Goal: Task Accomplishment & Management: Complete application form

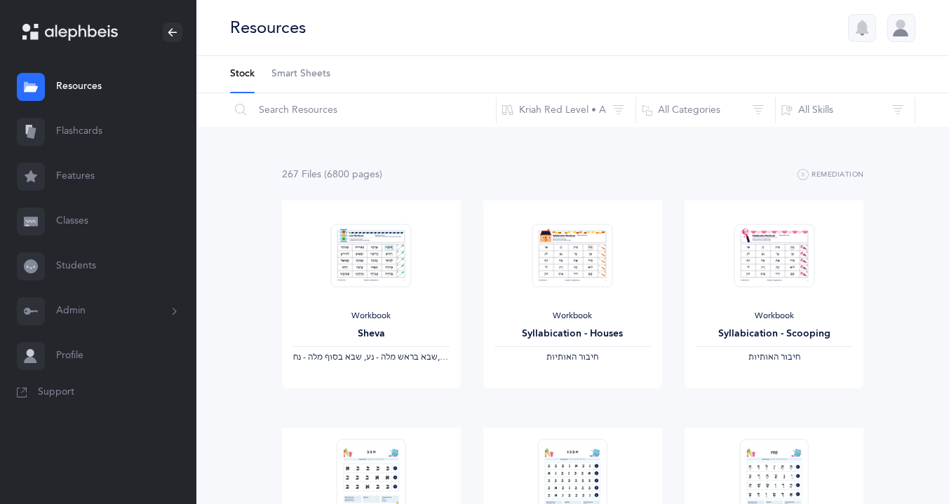
click at [67, 218] on link "Classes" at bounding box center [98, 221] width 196 height 45
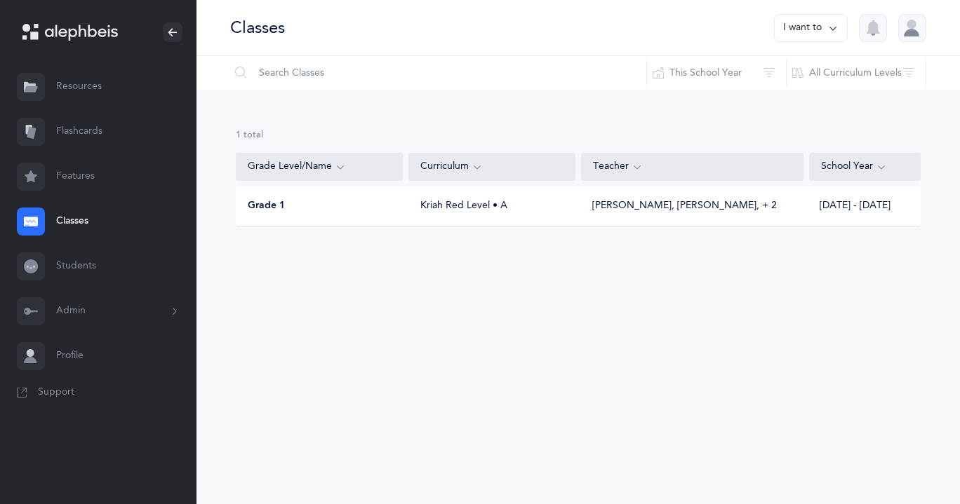
click at [835, 25] on icon at bounding box center [832, 27] width 11 height 15
click at [810, 95] on button "Add new" at bounding box center [797, 96] width 78 height 25
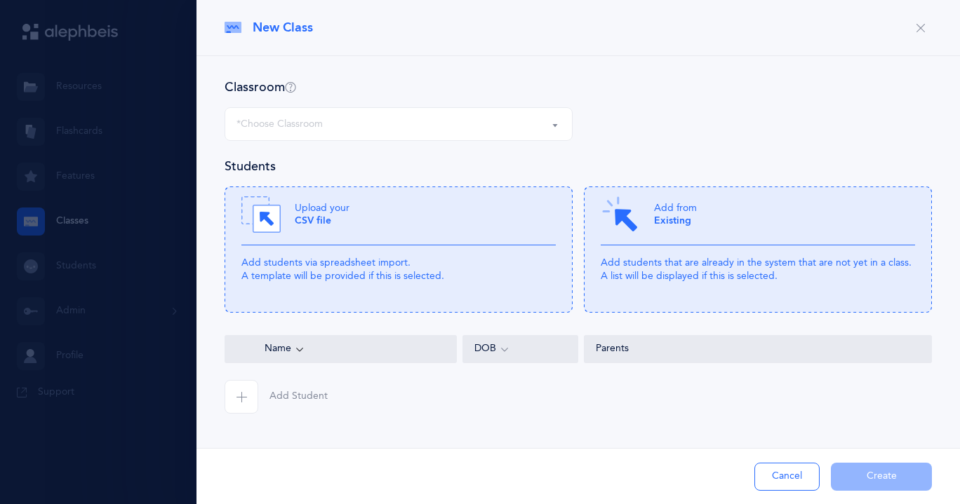
click at [556, 125] on button "*Choose Classroom" at bounding box center [398, 124] width 348 height 34
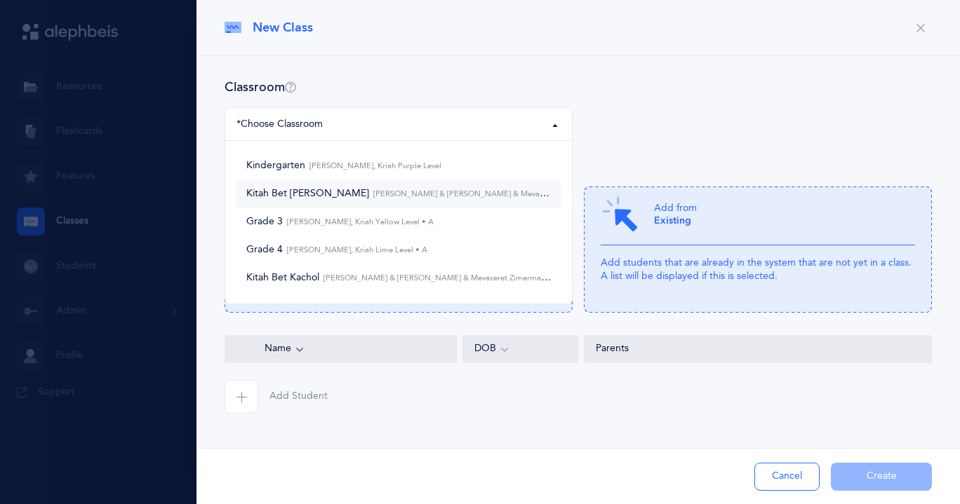
click at [476, 196] on small "[PERSON_NAME] & [PERSON_NAME] & Mevaseret Zimerman, Kriah Orange Level • A" at bounding box center [524, 193] width 311 height 9
select select "945"
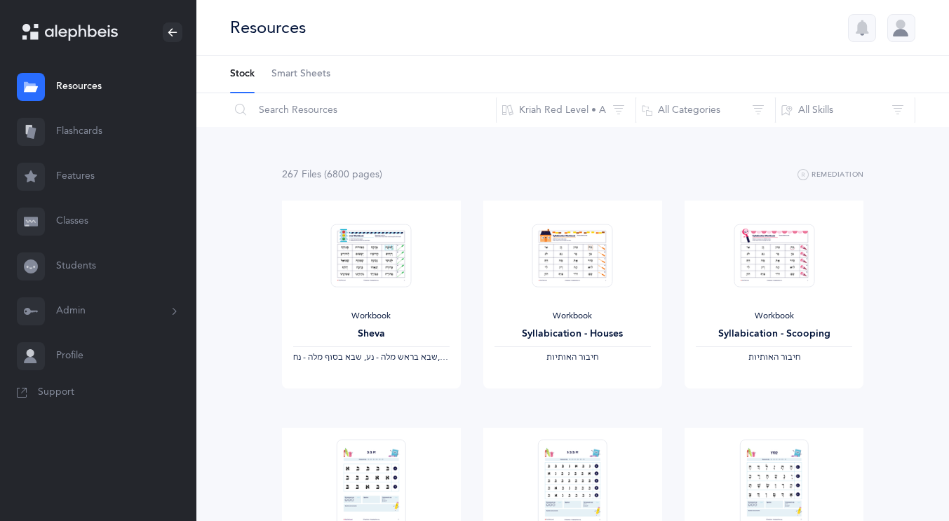
click at [81, 218] on link "Classes" at bounding box center [98, 221] width 196 height 45
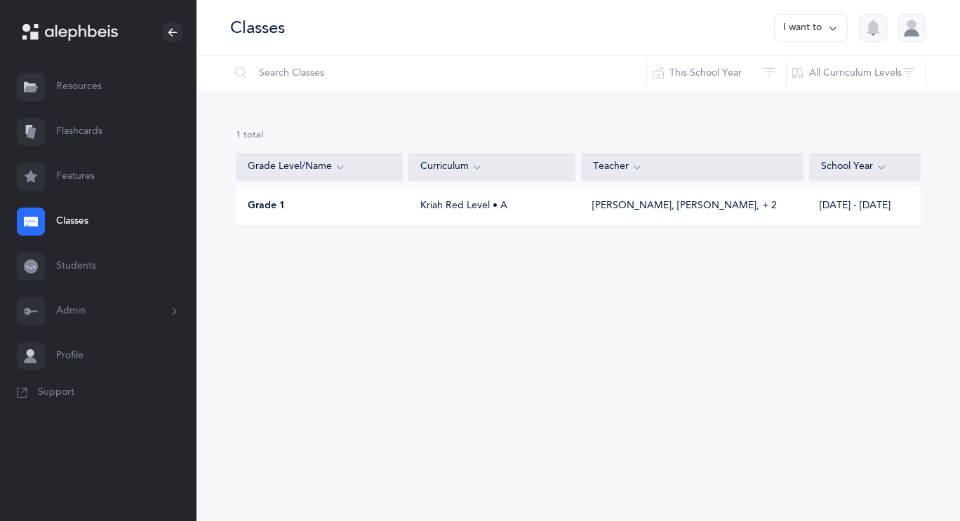
click at [340, 236] on div "1 results total Grade Level/Name Curriculum Teacher School Year Grade 1 Kriah R…" at bounding box center [577, 189] width 763 height 198
click at [835, 24] on icon at bounding box center [832, 27] width 11 height 15
click at [803, 100] on button "Add new" at bounding box center [797, 96] width 78 height 25
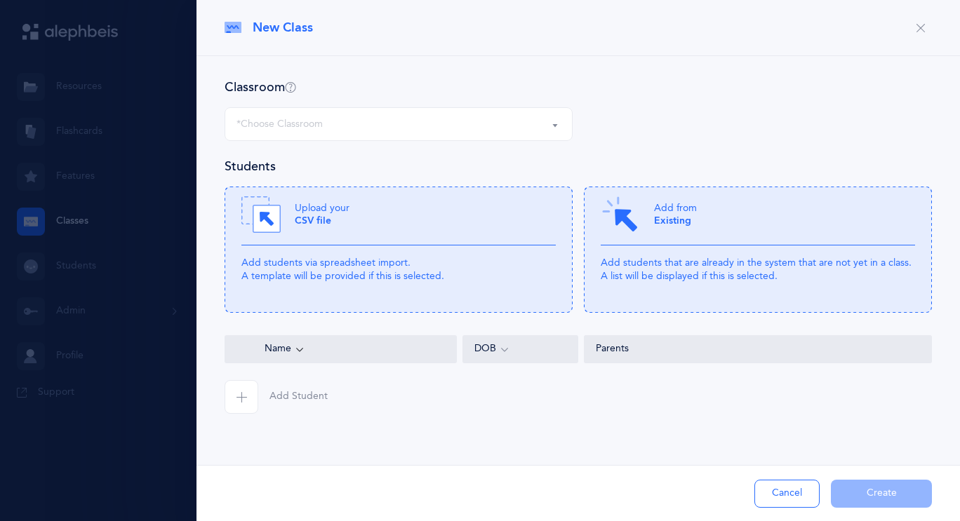
click at [554, 124] on button "*Choose Classroom" at bounding box center [398, 124] width 348 height 34
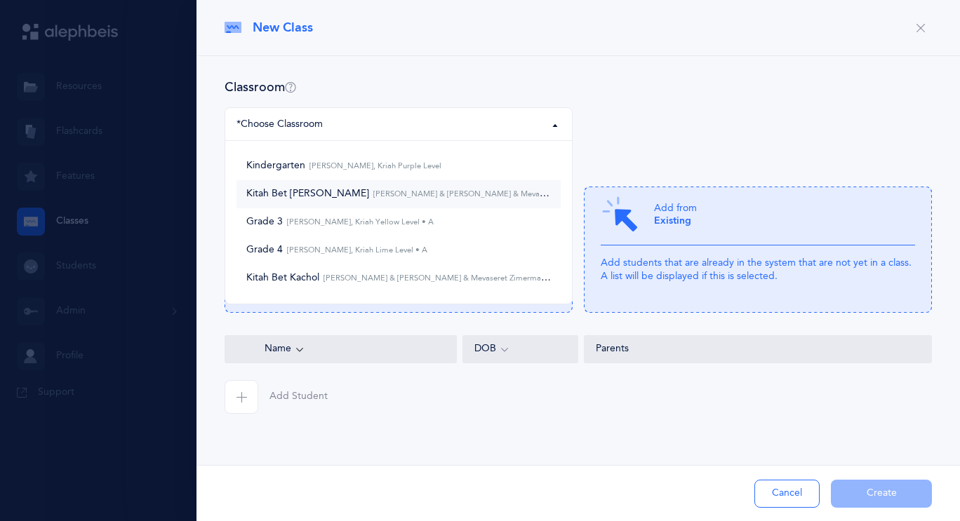
click at [425, 190] on small "[PERSON_NAME] & [PERSON_NAME] & Mevaseret Zimerman, Kriah Orange Level • A" at bounding box center [524, 193] width 311 height 9
select select "945"
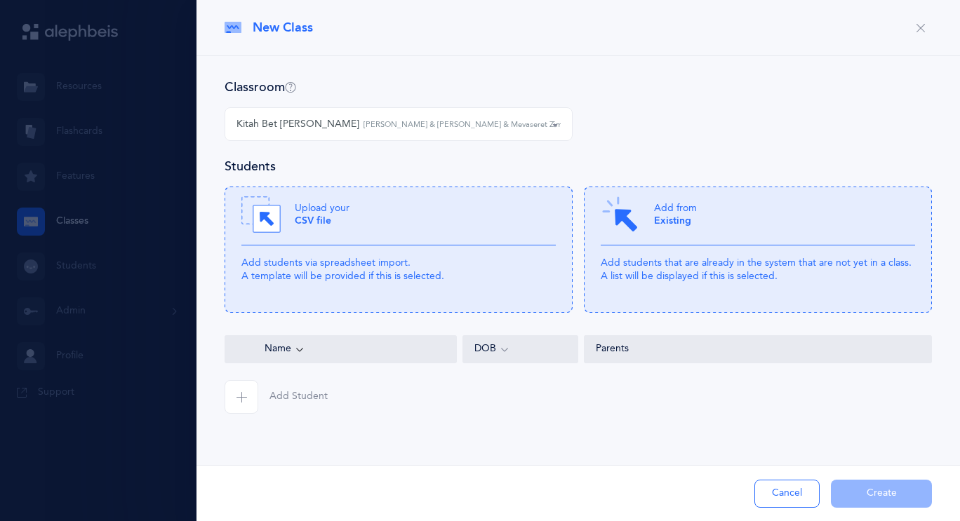
click at [252, 397] on span "button" at bounding box center [241, 397] width 34 height 34
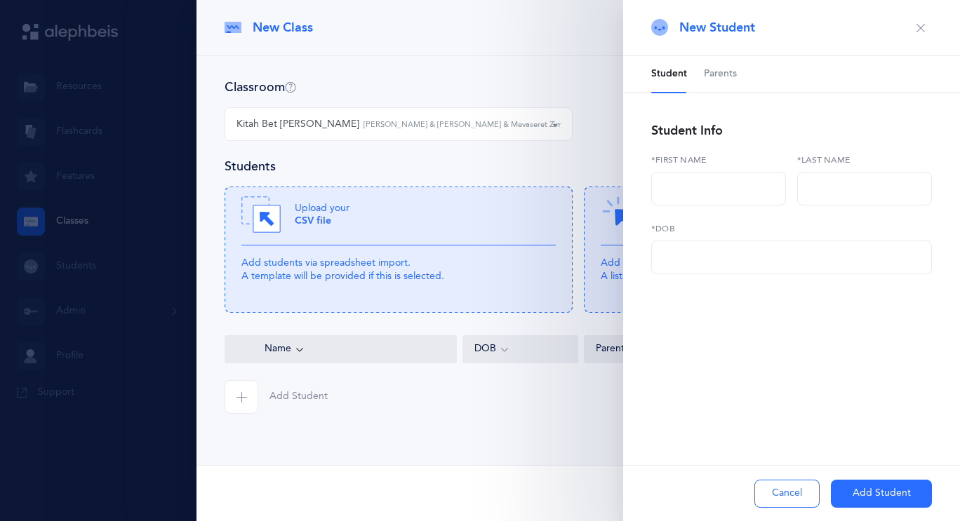
click at [922, 33] on button "button" at bounding box center [920, 28] width 22 height 22
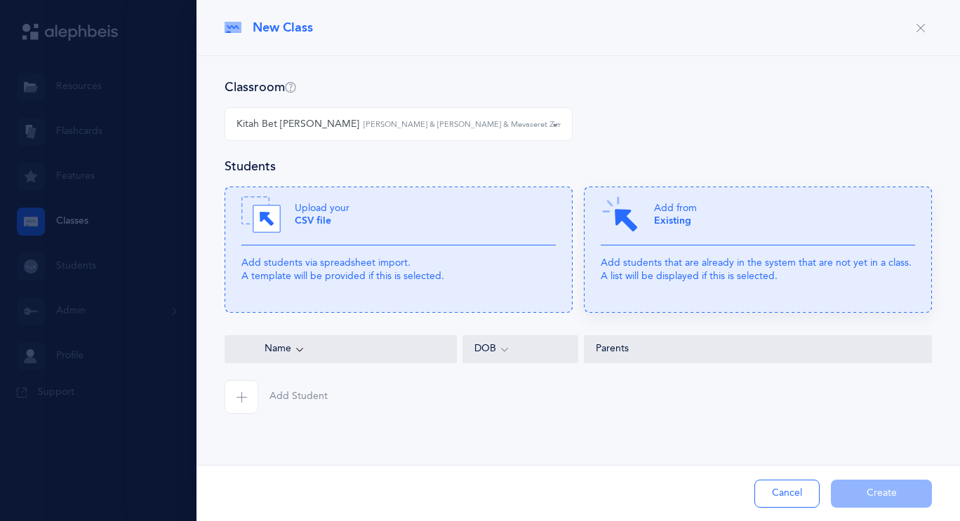
click at [702, 262] on p "Add students that are already in the system that are not yet in a class. A list…" at bounding box center [757, 269] width 314 height 25
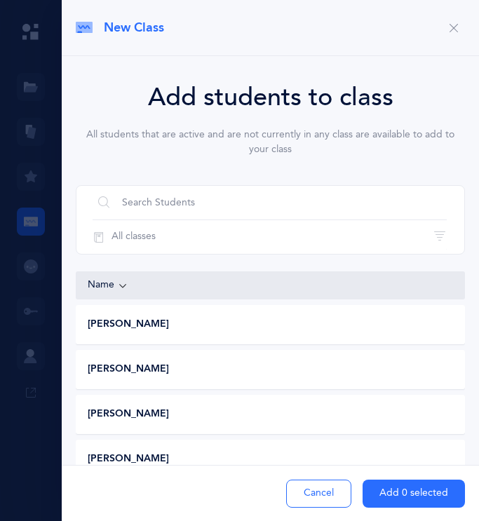
click at [229, 366] on div "[PERSON_NAME]" at bounding box center [268, 370] width 385 height 14
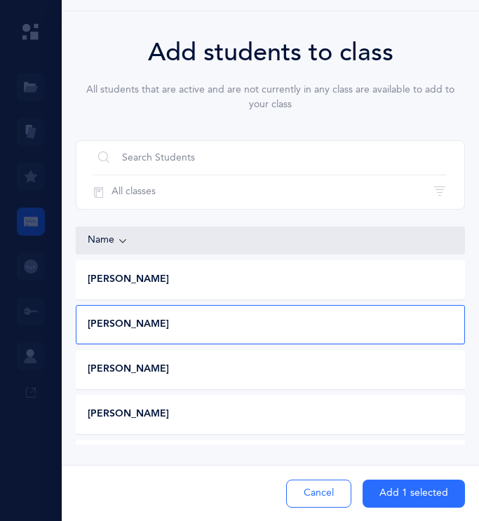
scroll to position [47, 0]
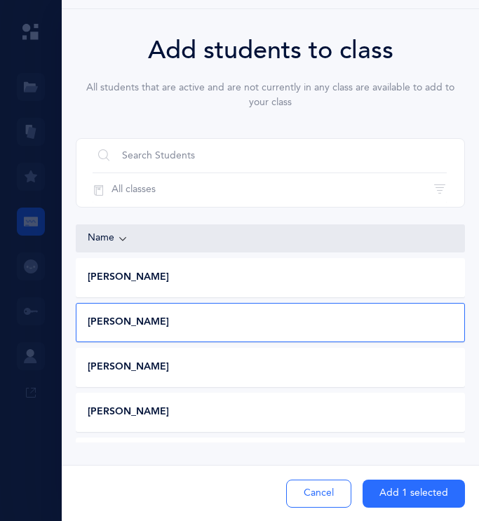
click at [278, 368] on div "[PERSON_NAME]" at bounding box center [268, 368] width 385 height 14
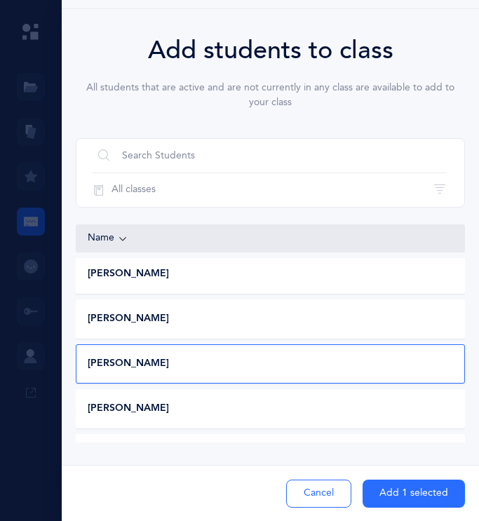
scroll to position [0, 0]
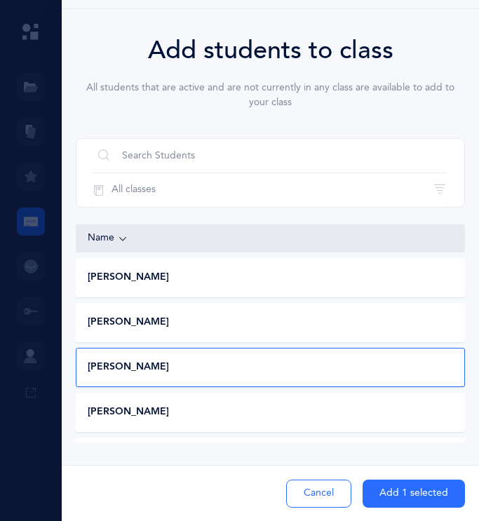
click at [342, 321] on div "[PERSON_NAME]" at bounding box center [268, 323] width 385 height 14
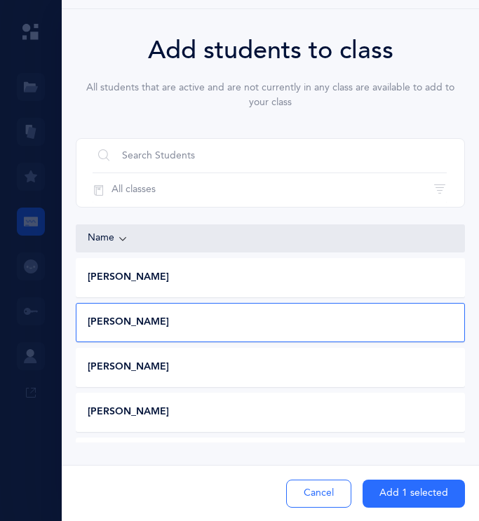
click at [415, 487] on button "Add 1 selected" at bounding box center [414, 494] width 102 height 28
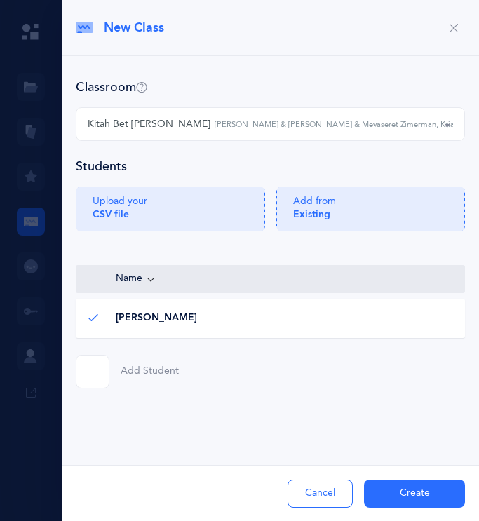
click at [120, 382] on button "Add Student" at bounding box center [127, 372] width 103 height 34
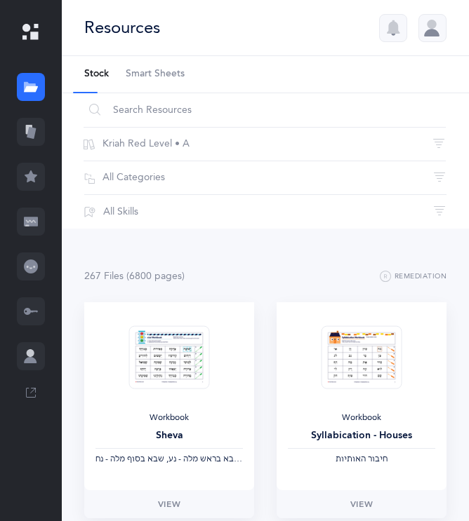
click at [33, 180] on icon at bounding box center [31, 176] width 13 height 12
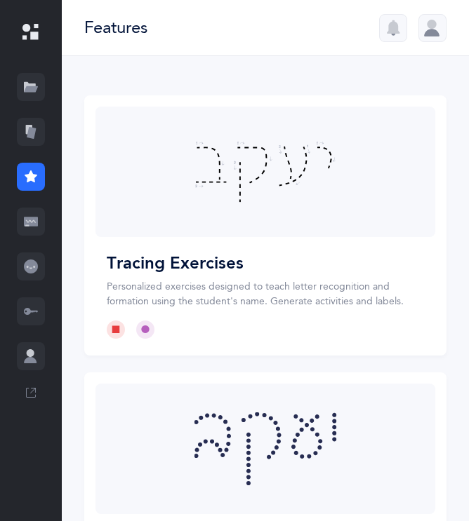
click at [32, 135] on icon at bounding box center [31, 133] width 9 height 12
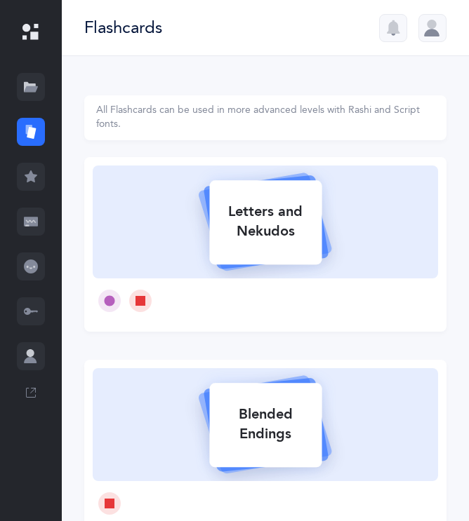
click at [26, 221] on icon at bounding box center [31, 221] width 14 height 9
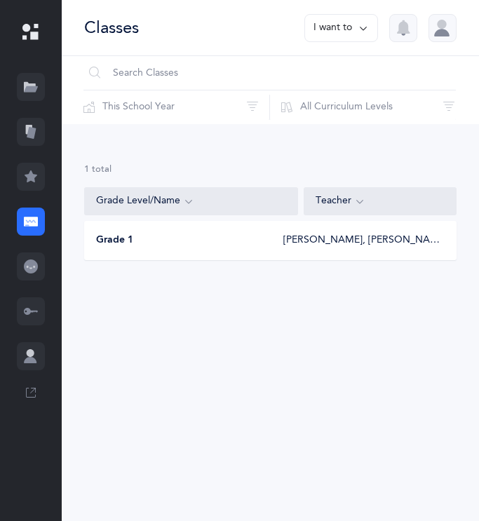
click at [213, 24] on icon at bounding box center [363, 27] width 11 height 15
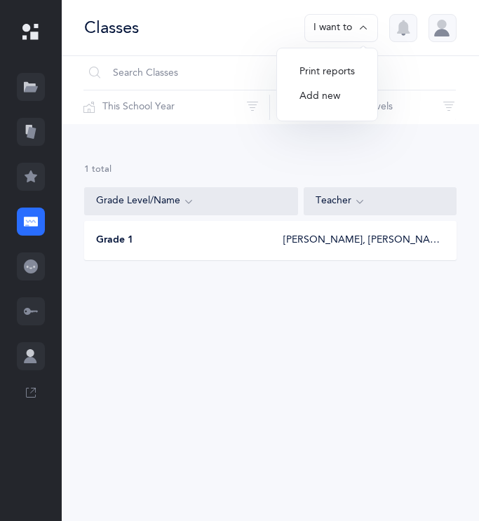
click at [213, 90] on button "Add new" at bounding box center [327, 96] width 78 height 25
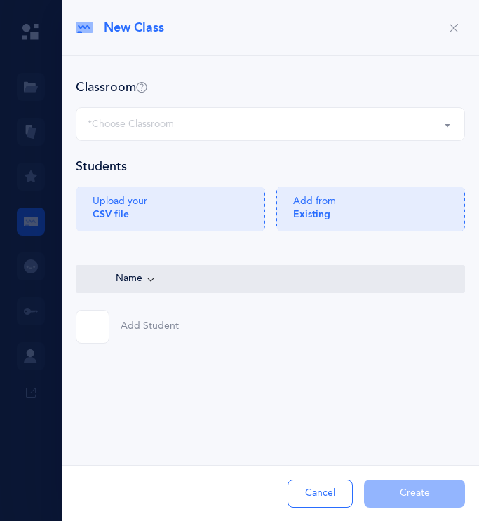
click at [213, 126] on button "*Choose Classroom" at bounding box center [270, 124] width 389 height 34
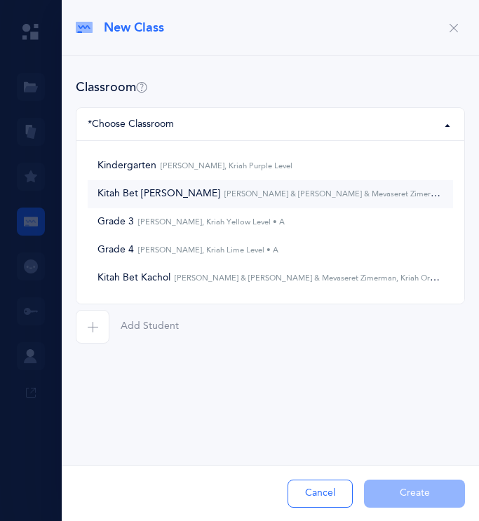
click at [213, 199] on small "[PERSON_NAME] & [PERSON_NAME] & Mevaseret Zimerman, Kriah Orange Level • A" at bounding box center [375, 193] width 311 height 9
select select "945"
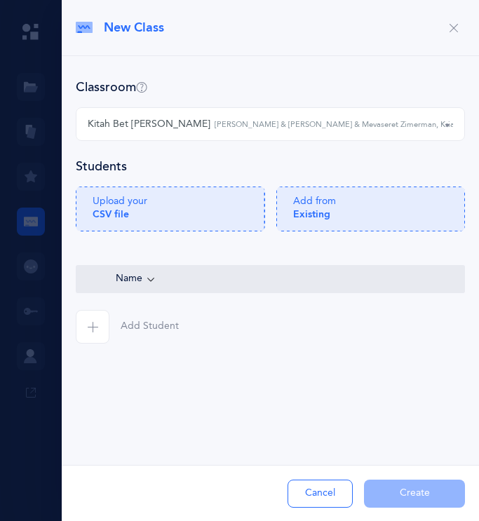
click at [95, 330] on icon "button" at bounding box center [92, 326] width 11 height 11
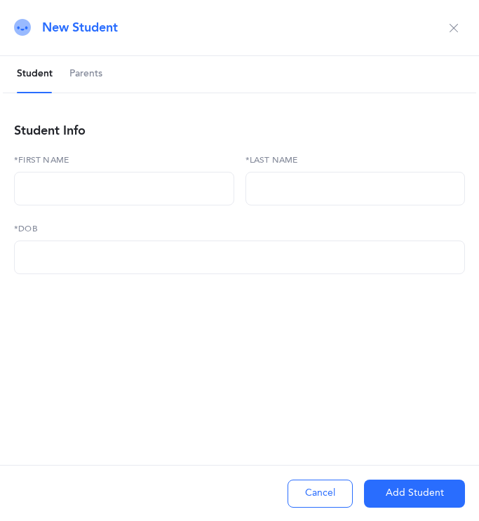
click at [213, 487] on button "Cancel" at bounding box center [320, 494] width 65 height 28
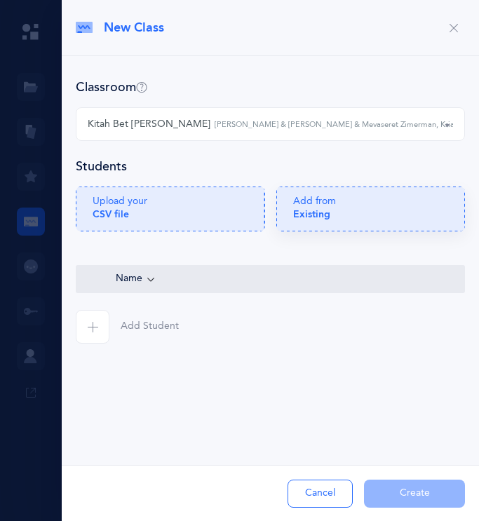
click at [213, 203] on div "Add from Existing" at bounding box center [371, 213] width 156 height 36
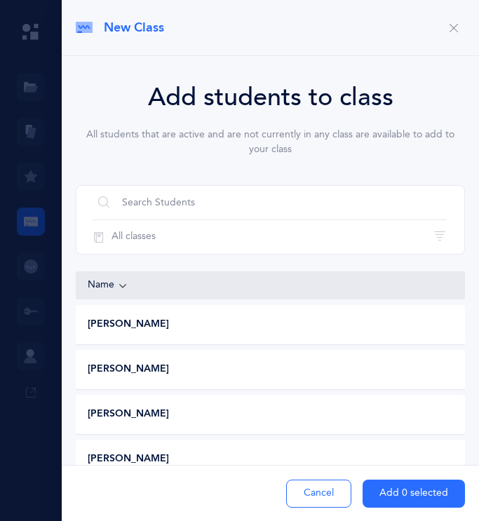
click at [142, 366] on span "[PERSON_NAME]" at bounding box center [128, 370] width 81 height 14
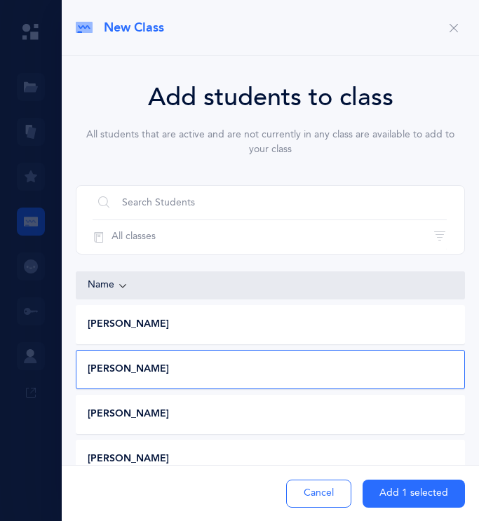
click at [213, 497] on button "Add 1 selected" at bounding box center [414, 494] width 102 height 28
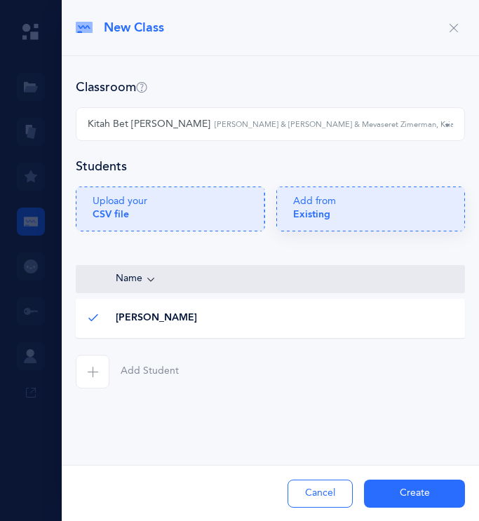
click at [213, 212] on b "Existing" at bounding box center [311, 214] width 37 height 11
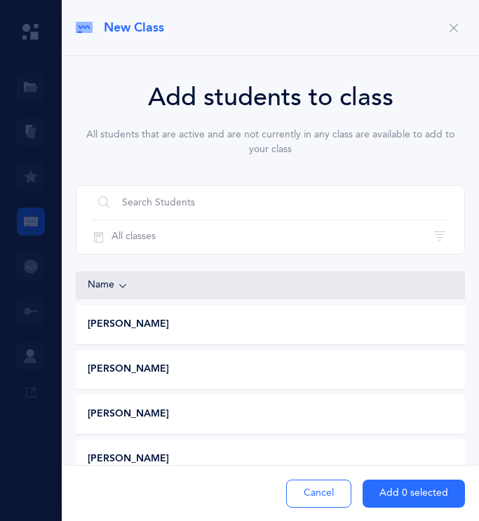
click at [212, 376] on div "[PERSON_NAME]" at bounding box center [268, 370] width 385 height 14
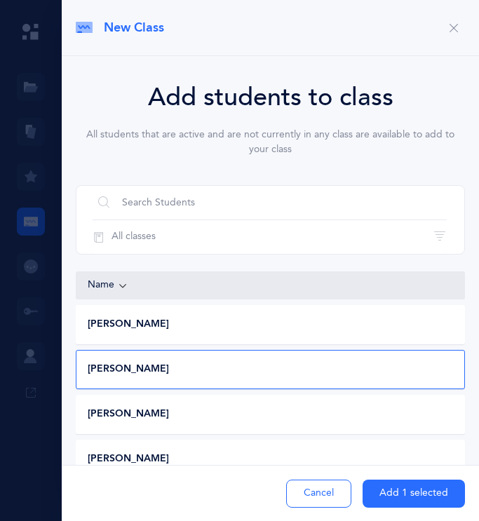
click at [213, 489] on button "Add 1 selected" at bounding box center [414, 494] width 102 height 28
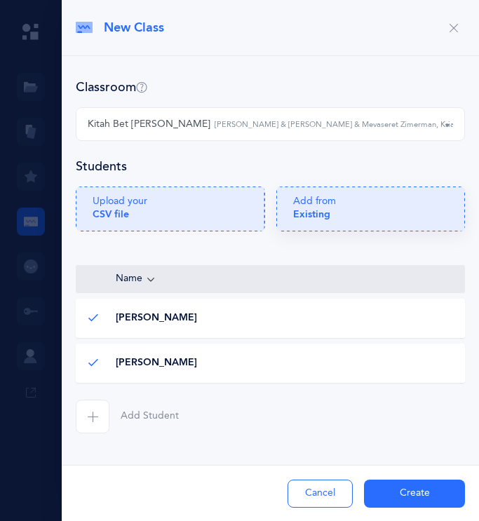
click at [213, 210] on p "Add from Existing" at bounding box center [314, 207] width 43 height 25
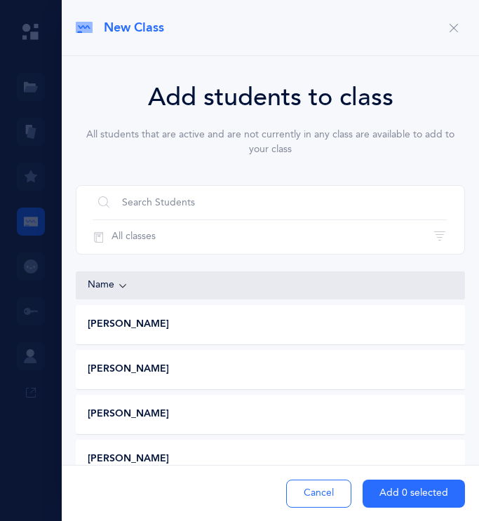
click at [152, 418] on span "Gavriel Avishay" at bounding box center [128, 415] width 81 height 14
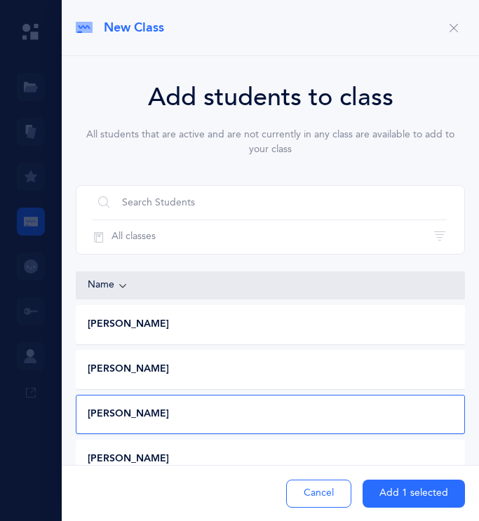
click at [213, 490] on button "Add 1 selected" at bounding box center [414, 494] width 102 height 28
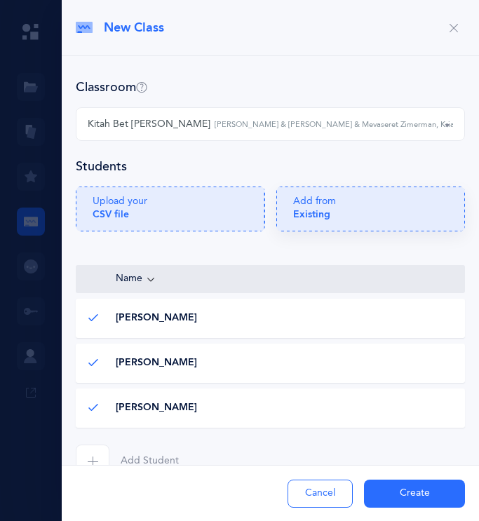
click at [213, 221] on div "Add from Existing" at bounding box center [371, 213] width 156 height 36
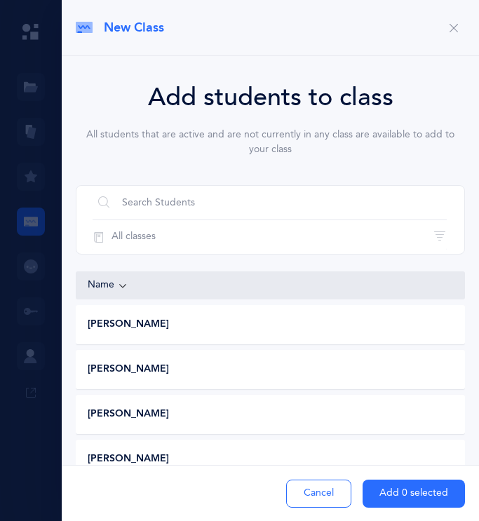
click at [213, 410] on div "Sevin Baradarian" at bounding box center [268, 415] width 385 height 14
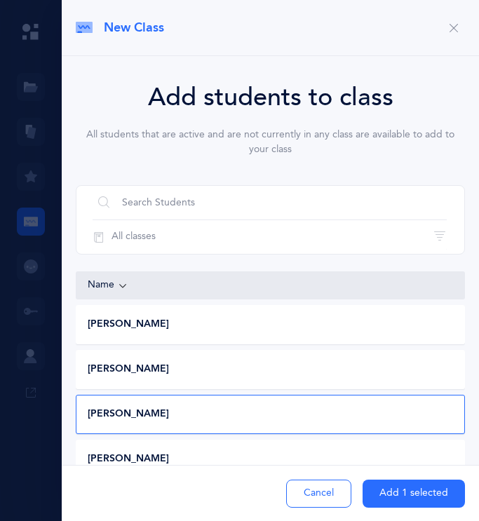
click at [213, 499] on button "Add 1 selected" at bounding box center [414, 494] width 102 height 28
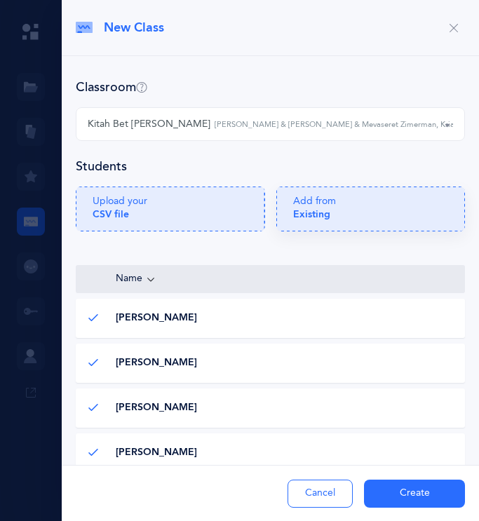
click at [213, 200] on div "Add from Existing" at bounding box center [371, 213] width 156 height 36
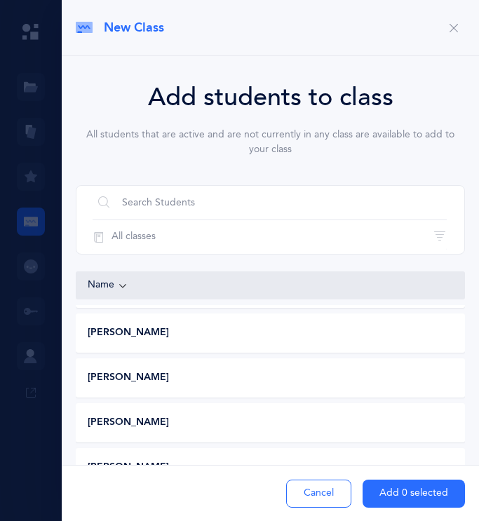
scroll to position [88, 0]
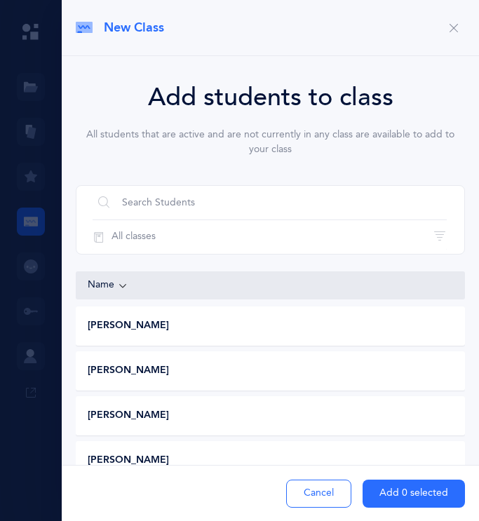
click at [213, 422] on div "Jacob Ciner" at bounding box center [268, 416] width 385 height 14
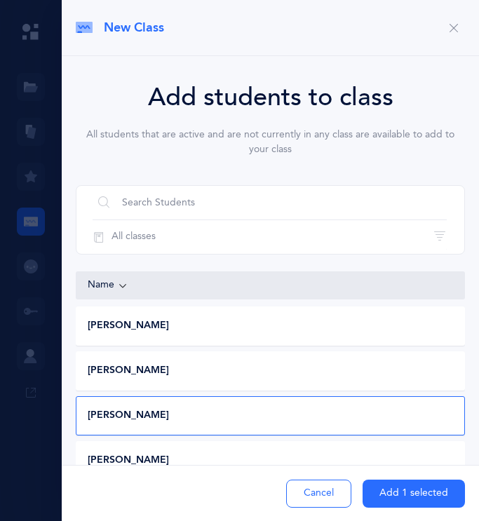
click at [213, 497] on button "Add 1 selected" at bounding box center [414, 494] width 102 height 28
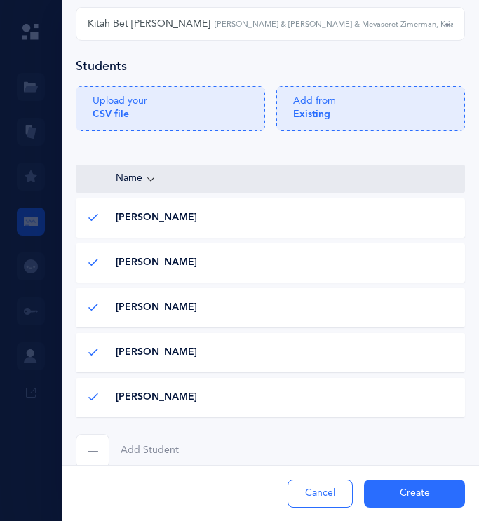
scroll to position [102, 0]
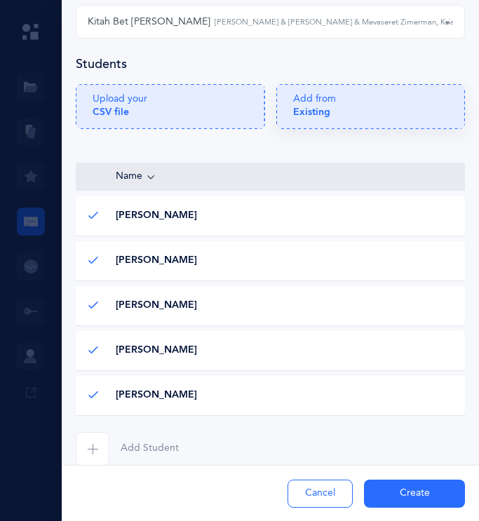
click at [213, 112] on div "Add from Existing" at bounding box center [371, 111] width 156 height 36
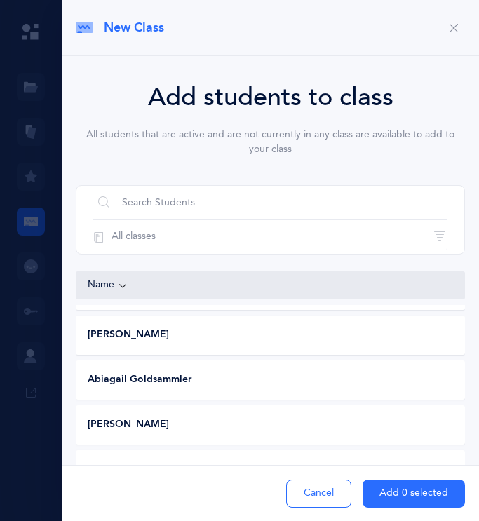
scroll to position [575, 0]
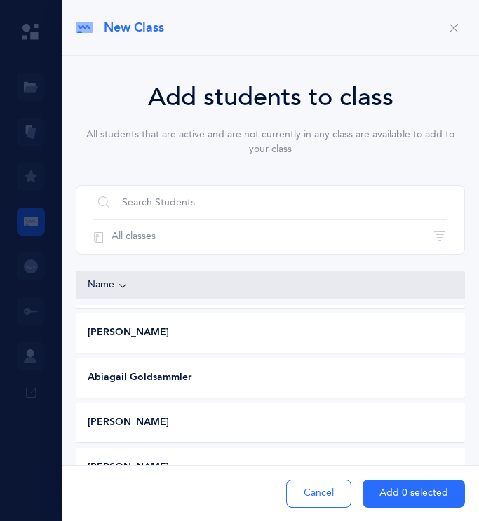
click at [208, 378] on div "Abiagail Goldsammler" at bounding box center [268, 378] width 385 height 14
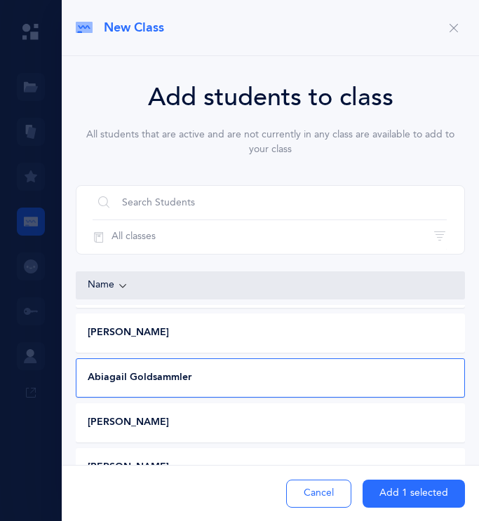
click at [213, 496] on button "Add 1 selected" at bounding box center [414, 494] width 102 height 28
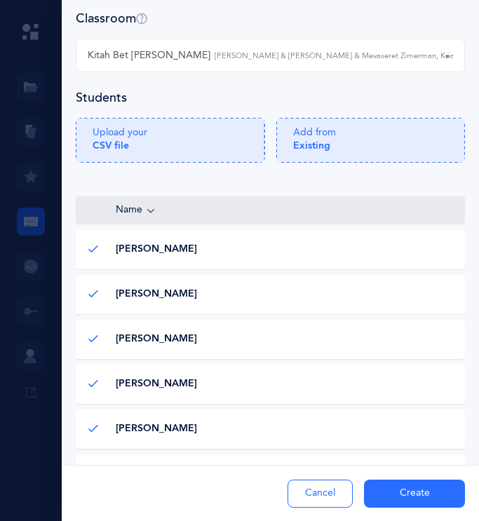
scroll to position [123, 0]
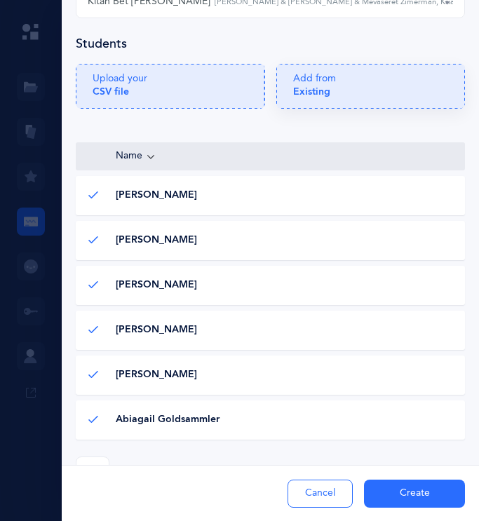
click at [213, 100] on div "Add from Existing" at bounding box center [371, 90] width 156 height 36
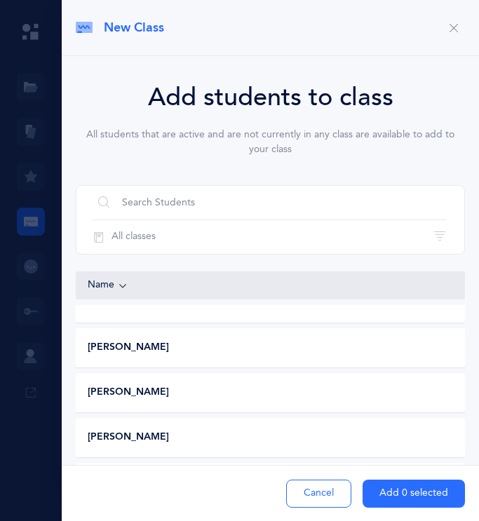
scroll to position [831, 0]
click at [213, 390] on div "Brielle Jacobs" at bounding box center [268, 391] width 385 height 14
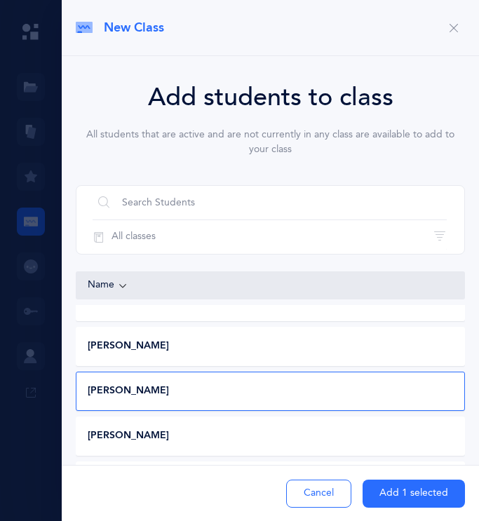
click at [213, 497] on button "Add 1 selected" at bounding box center [414, 494] width 102 height 28
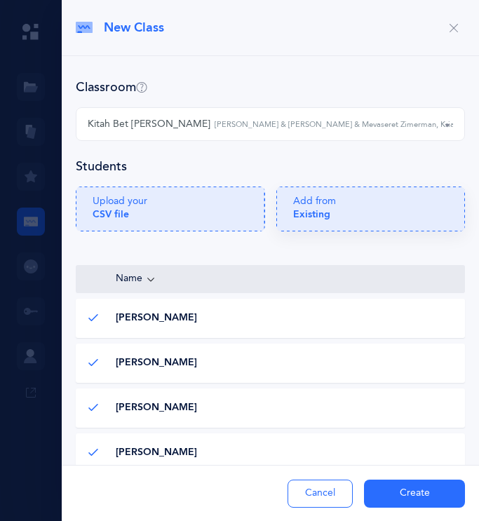
click at [213, 210] on div "Add from Existing" at bounding box center [371, 213] width 156 height 36
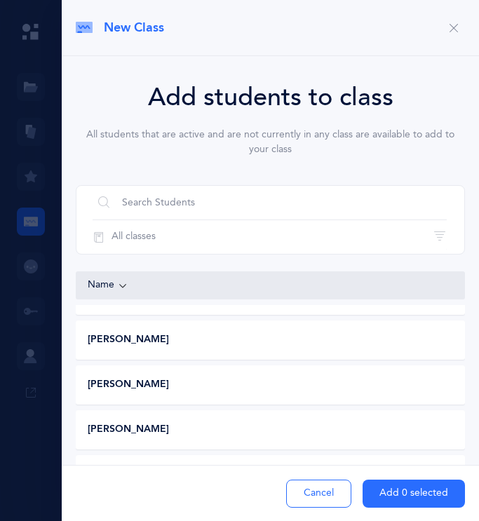
scroll to position [882, 0]
click at [213, 343] on div "Henry Kessler" at bounding box center [268, 340] width 385 height 14
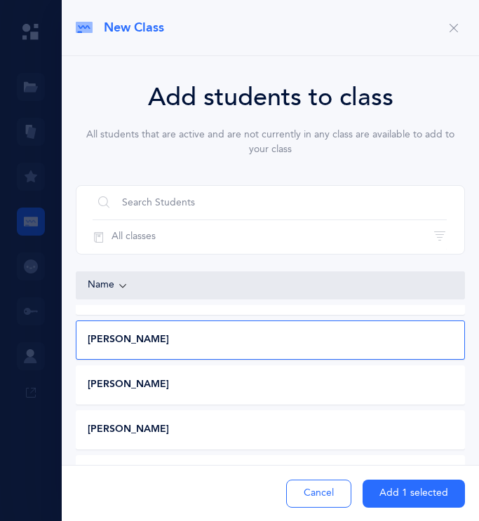
click at [213, 491] on button "Add 1 selected" at bounding box center [414, 494] width 102 height 28
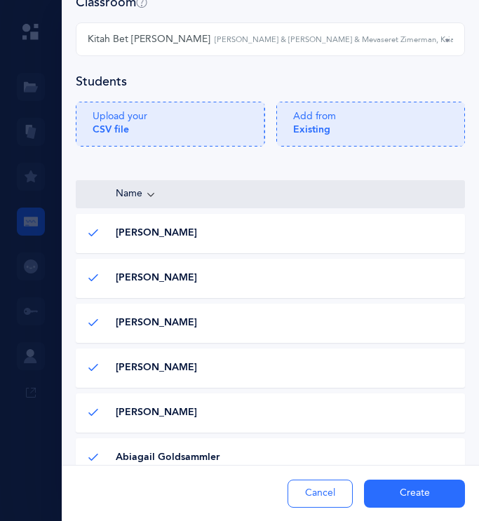
scroll to position [0, 0]
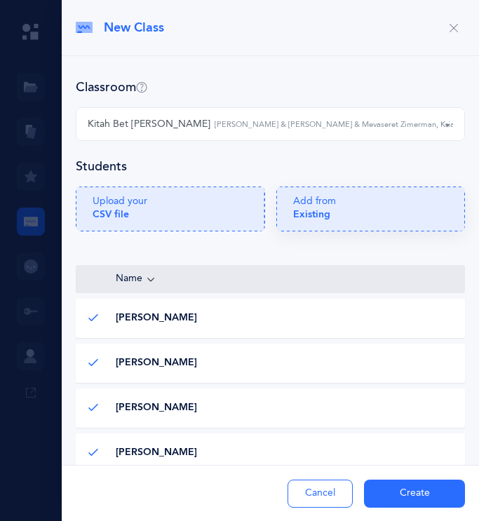
click at [213, 217] on div "Add from Existing" at bounding box center [371, 213] width 156 height 36
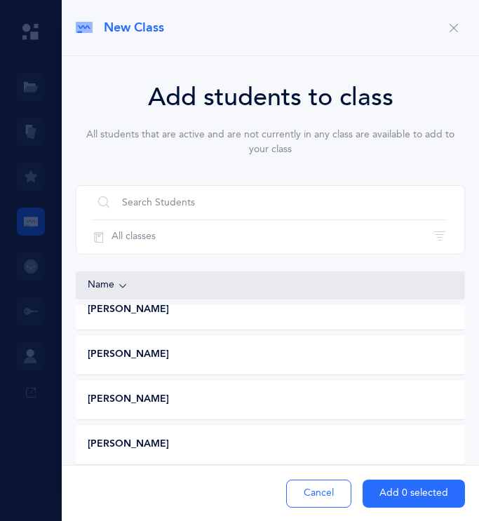
scroll to position [1141, 0]
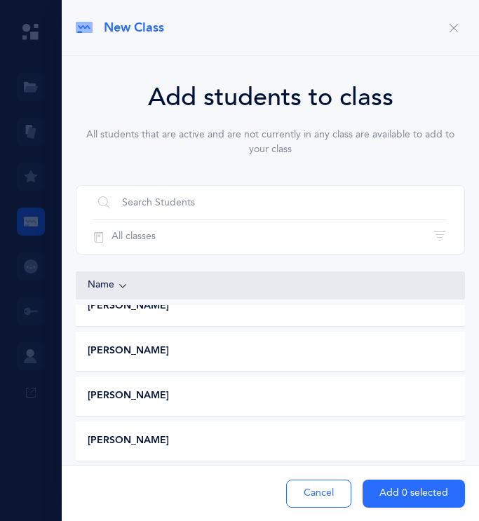
click at [213, 400] on div "Chaya Lipszyc" at bounding box center [268, 396] width 385 height 14
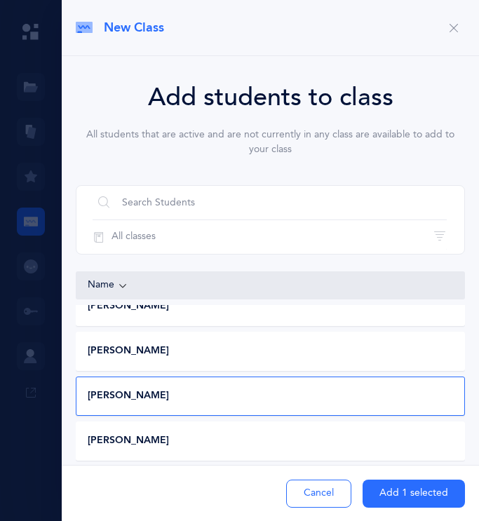
click at [213, 494] on button "Add 1 selected" at bounding box center [414, 494] width 102 height 28
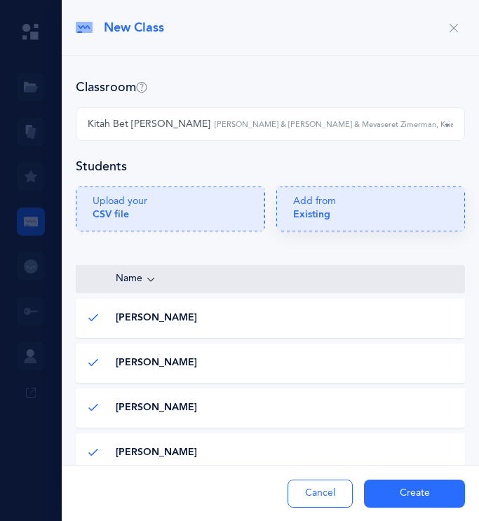
click at [213, 201] on div "Add from Existing" at bounding box center [371, 213] width 156 height 36
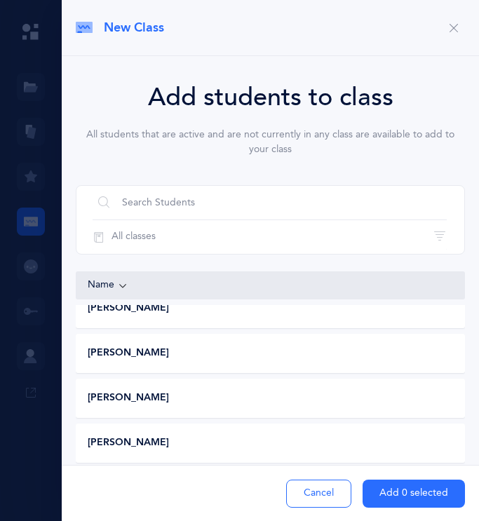
scroll to position [1648, 0]
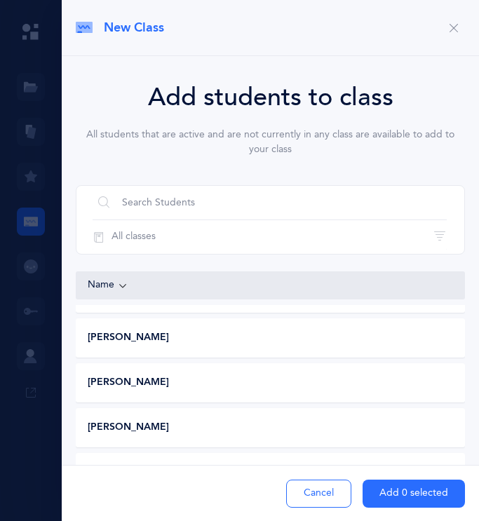
click at [213, 387] on div "Talia Rosenbaum" at bounding box center [268, 383] width 385 height 14
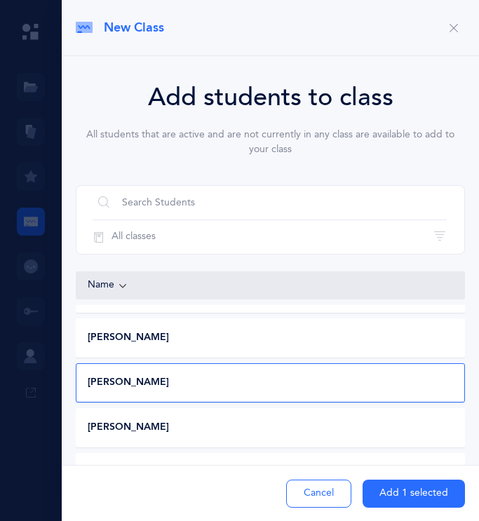
click at [213, 497] on button "Add 1 selected" at bounding box center [414, 494] width 102 height 28
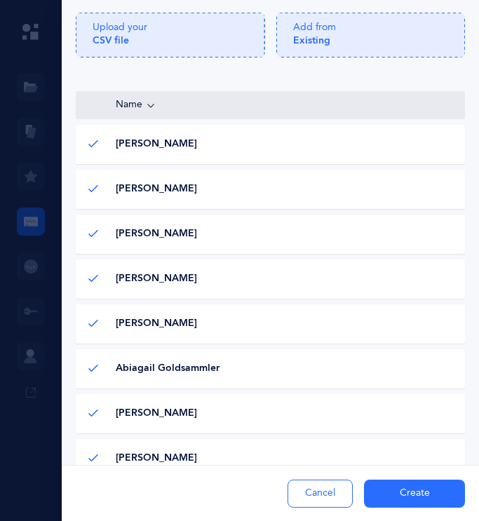
scroll to position [0, 0]
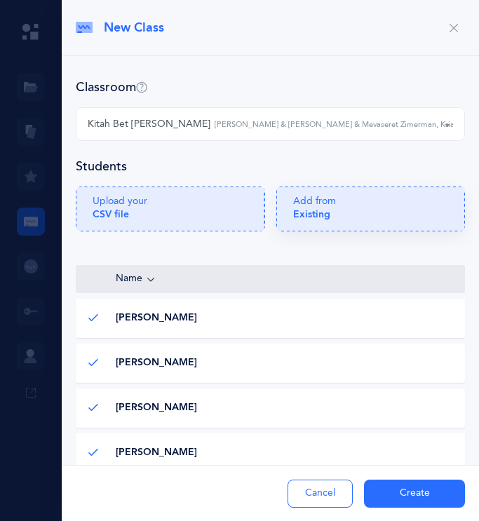
click at [213, 214] on div "Add from Existing" at bounding box center [371, 213] width 156 height 36
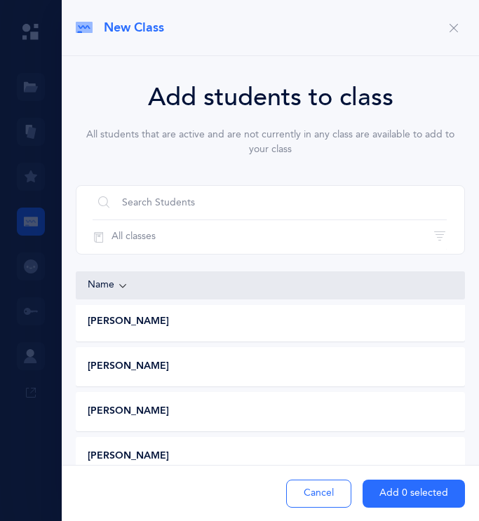
scroll to position [2161, 0]
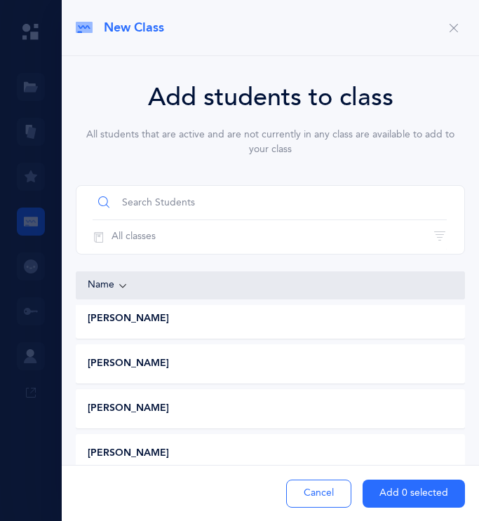
click at [213, 201] on input "text" at bounding box center [270, 203] width 354 height 34
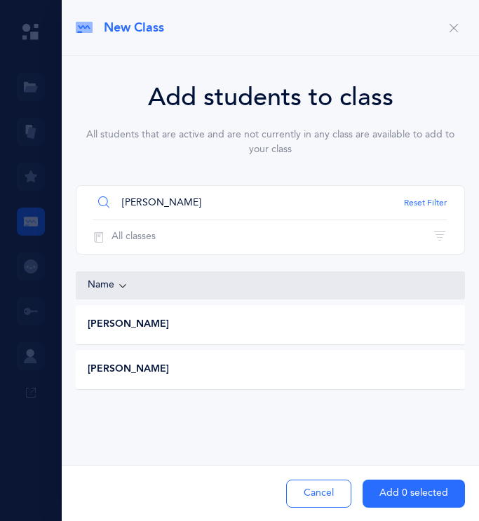
type input "routh"
click at [169, 325] on span "Jacob Routhenstein" at bounding box center [128, 325] width 81 height 14
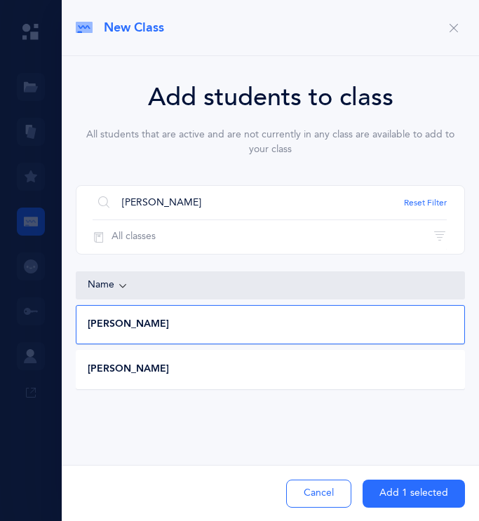
click at [213, 496] on button "Add 1 selected" at bounding box center [414, 494] width 102 height 28
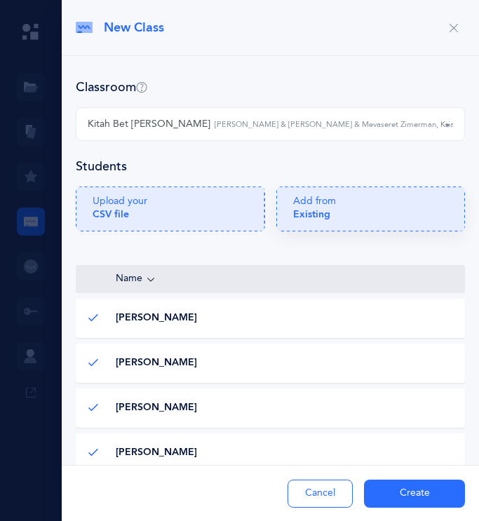
click at [213, 220] on div "Add from Existing" at bounding box center [371, 213] width 156 height 36
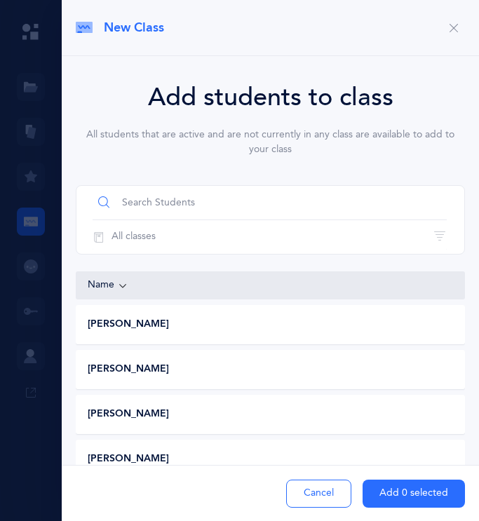
click at [188, 206] on input "text" at bounding box center [270, 203] width 354 height 34
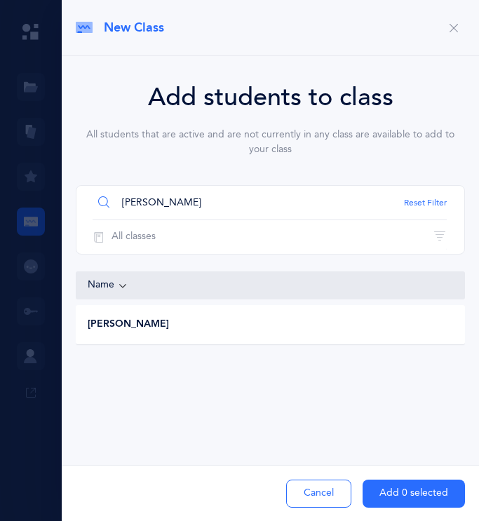
type input "sal"
click at [132, 330] on span "Talia Saltoon" at bounding box center [128, 325] width 81 height 14
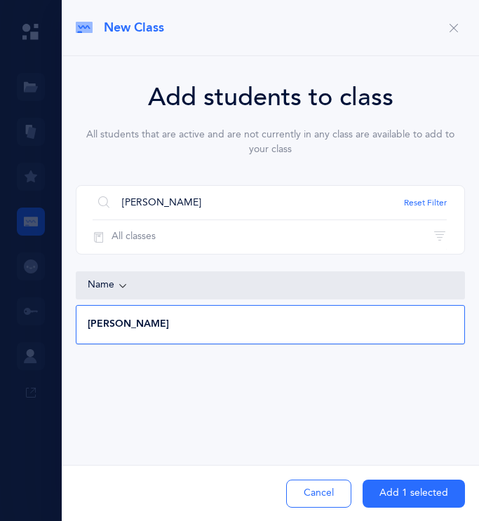
click at [213, 496] on button "Add 1 selected" at bounding box center [414, 494] width 102 height 28
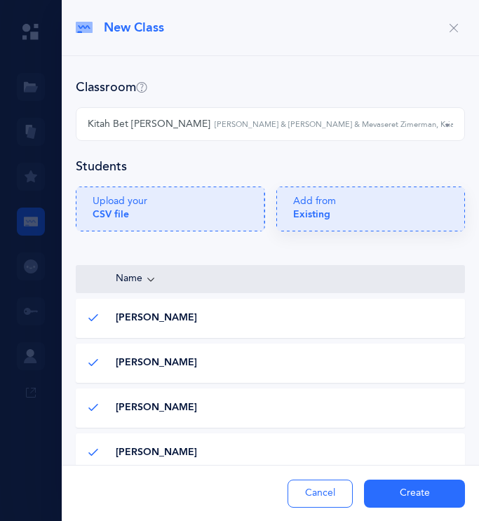
click at [213, 202] on div "Add from Existing" at bounding box center [371, 213] width 156 height 36
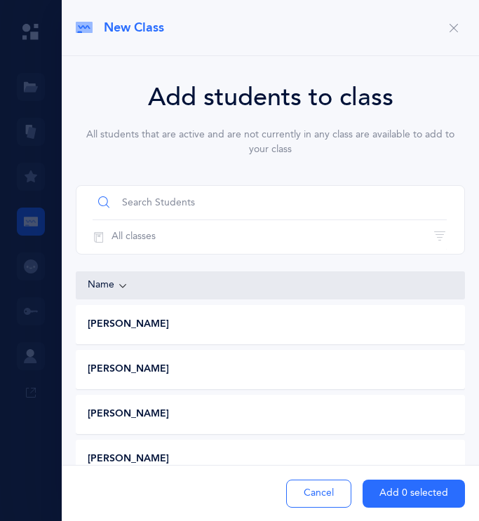
click at [213, 203] on input "text" at bounding box center [270, 203] width 354 height 34
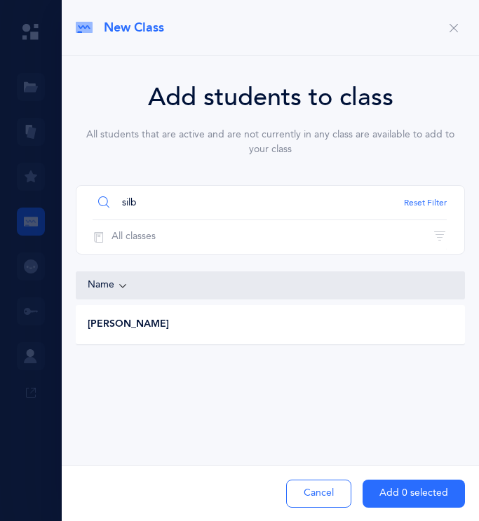
type input "silb"
click at [153, 320] on span "Sylvia Silberstein" at bounding box center [128, 325] width 81 height 14
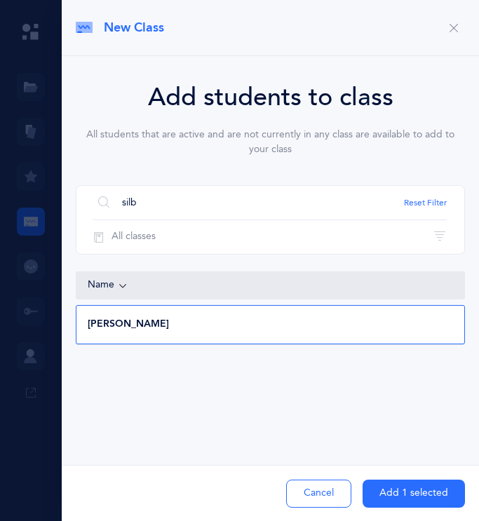
click at [213, 497] on button "Add 1 selected" at bounding box center [414, 494] width 102 height 28
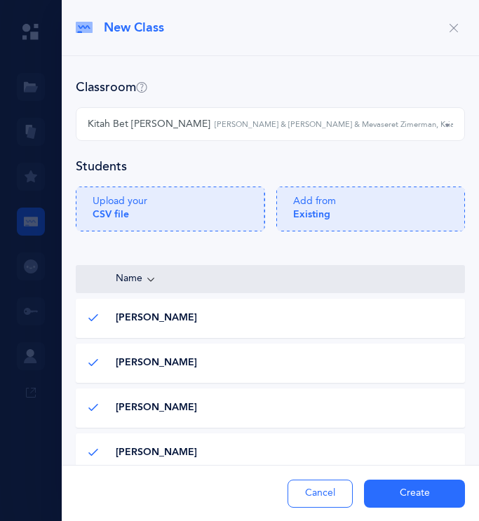
click at [182, 135] on div "Kitah Bet Lavan Leah Levy & Lean Biton & Mevaseret Zimerman, Kriah Orange Level…" at bounding box center [270, 124] width 365 height 24
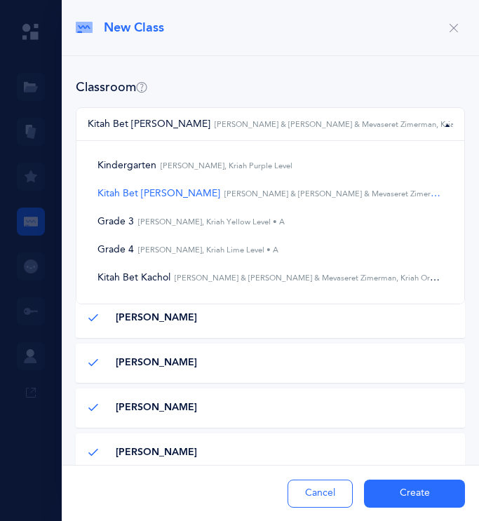
click at [213, 91] on div "Classroom" at bounding box center [270, 88] width 389 height 18
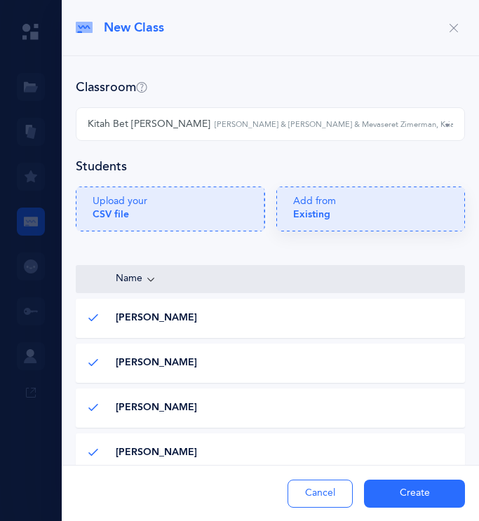
click at [213, 213] on p "Add from Existing" at bounding box center [314, 207] width 43 height 25
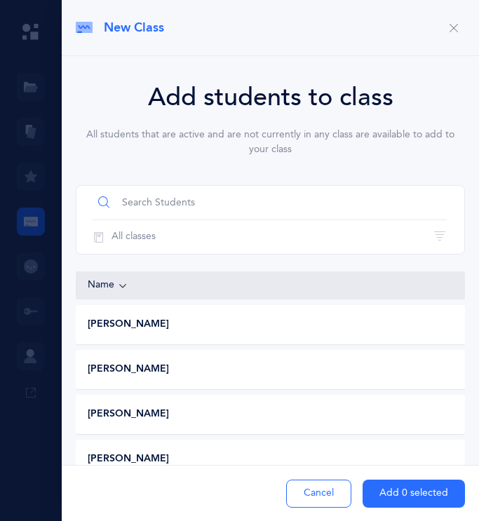
click at [213, 204] on input "text" at bounding box center [270, 203] width 354 height 34
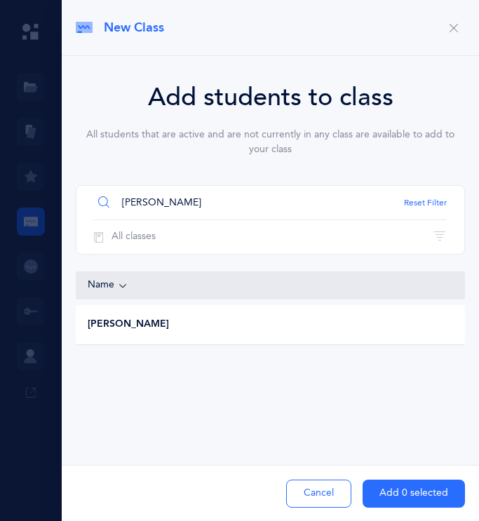
type input "stern"
click at [158, 319] on div "Jacob Stern" at bounding box center [268, 325] width 385 height 14
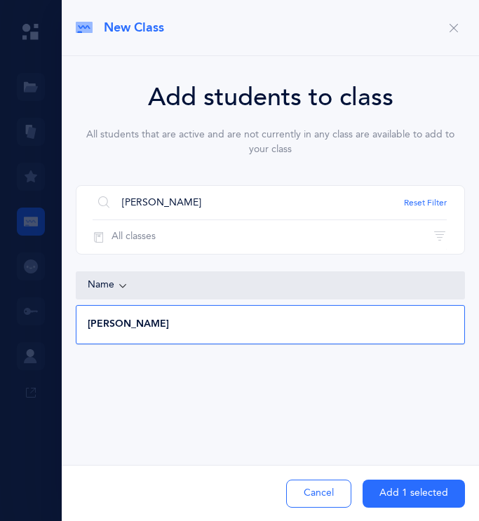
click at [213, 490] on button "Add 1 selected" at bounding box center [414, 494] width 102 height 28
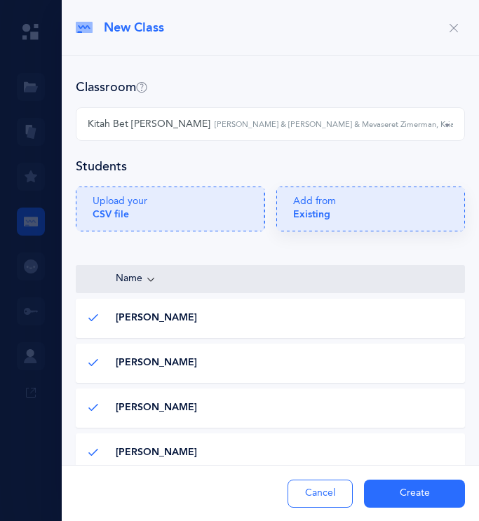
click at [213, 212] on div "Add from Existing" at bounding box center [371, 213] width 156 height 36
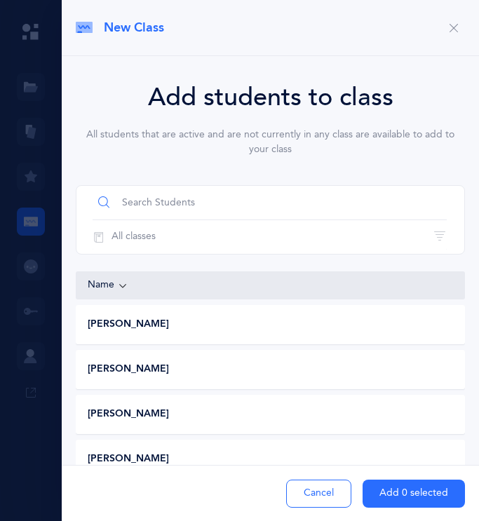
click at [210, 199] on input "text" at bounding box center [270, 203] width 354 height 34
type input "yel"
click at [155, 375] on div "Eliana Yelizar" at bounding box center [268, 370] width 385 height 14
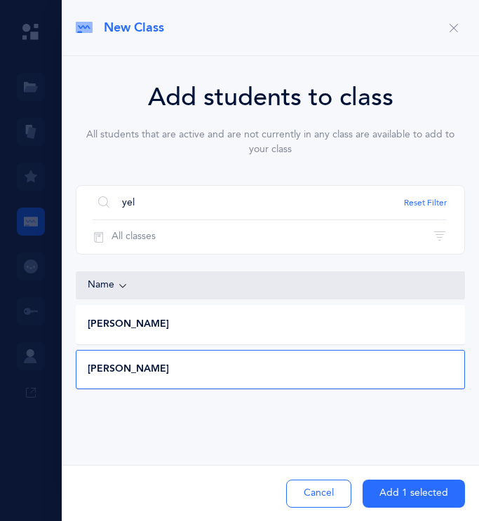
click at [213, 494] on button "Add 1 selected" at bounding box center [414, 494] width 102 height 28
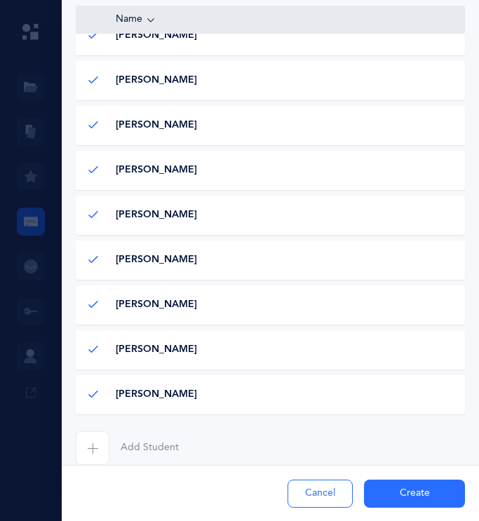
scroll to position [575, 0]
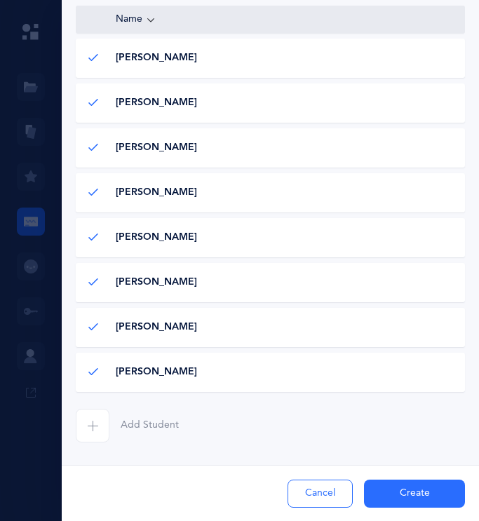
click at [213, 496] on button "Create" at bounding box center [414, 494] width 101 height 28
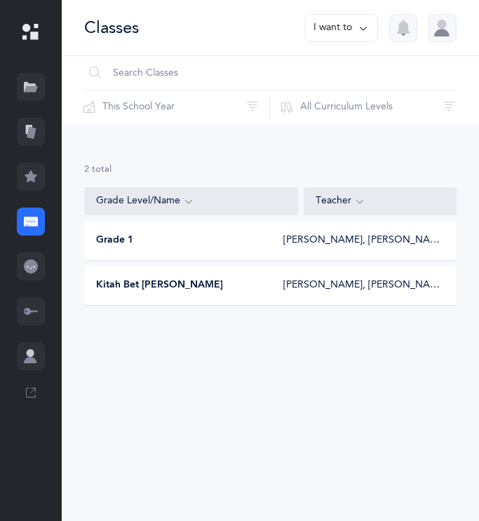
click at [213, 30] on button "I want to" at bounding box center [341, 28] width 74 height 28
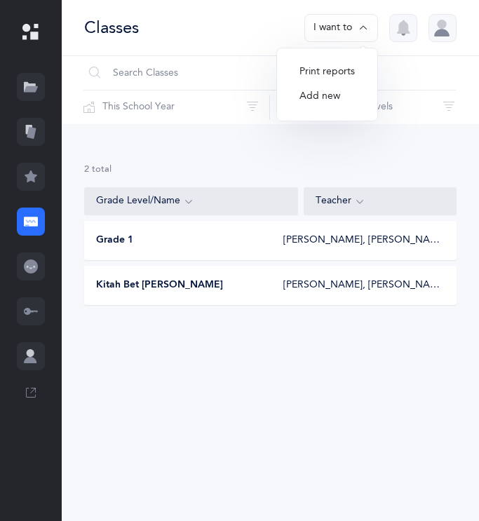
click at [213, 98] on button "Add new" at bounding box center [327, 96] width 78 height 25
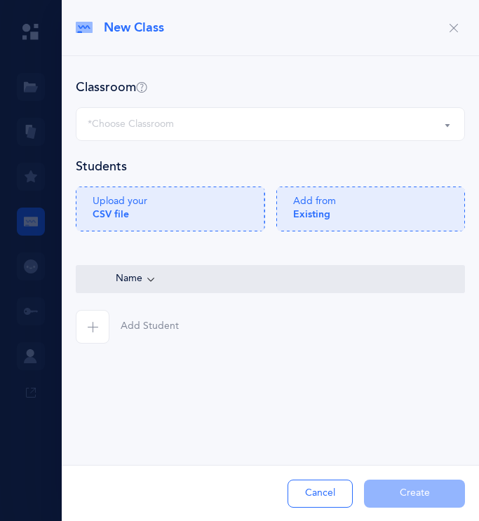
click at [213, 125] on button "*Choose Classroom" at bounding box center [270, 124] width 389 height 34
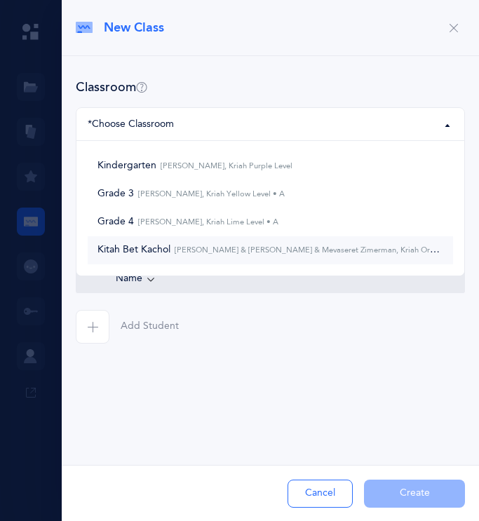
click at [213, 247] on small "[PERSON_NAME] & [PERSON_NAME] & Mevaseret Zimerman, Kriah Orange Level • A" at bounding box center [325, 250] width 311 height 9
select select "1302"
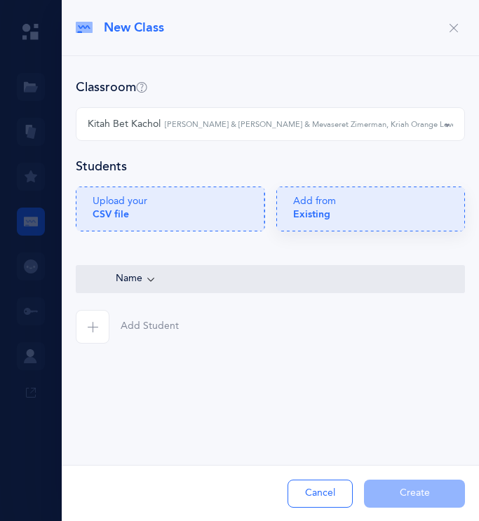
click at [213, 196] on div "Add from Existing" at bounding box center [371, 213] width 156 height 36
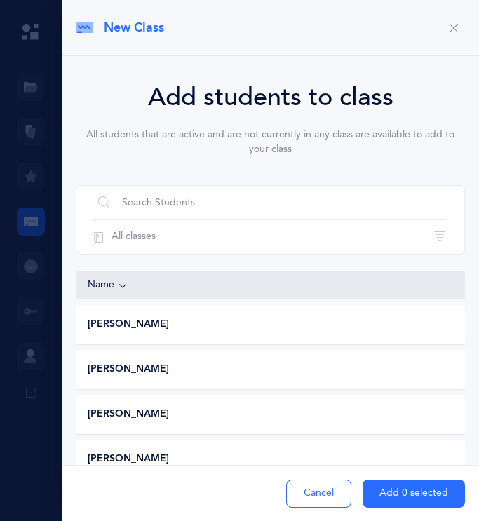
click at [213, 321] on div "Asher Ahdoot" at bounding box center [268, 325] width 385 height 14
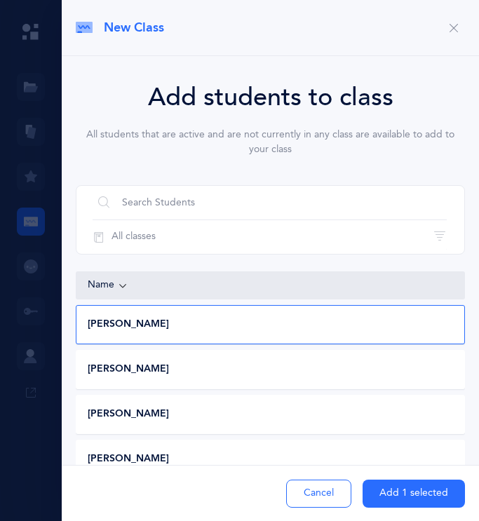
click at [213, 503] on button "Add 1 selected" at bounding box center [414, 494] width 102 height 28
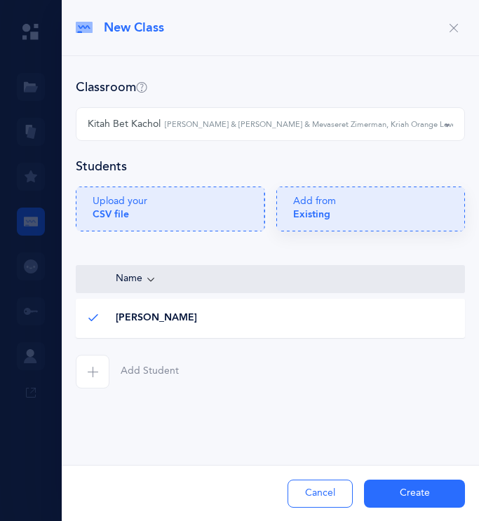
click at [213, 203] on div "Add from Existing" at bounding box center [371, 213] width 156 height 36
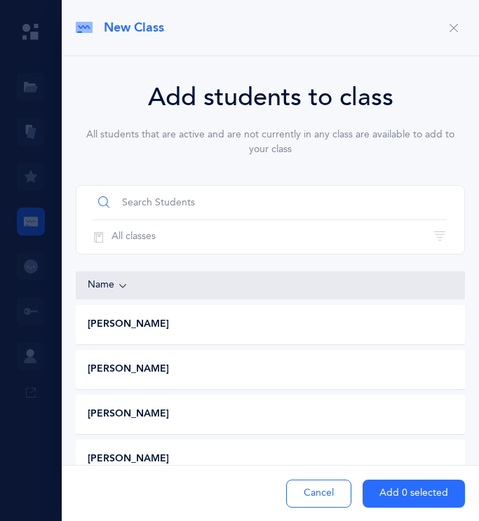
click at [187, 206] on input "text" at bounding box center [270, 203] width 354 height 34
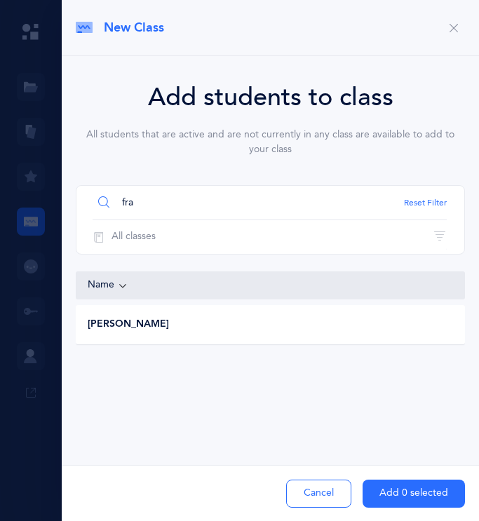
type input "fra"
click at [186, 328] on div "Libby Frankel" at bounding box center [268, 325] width 385 height 14
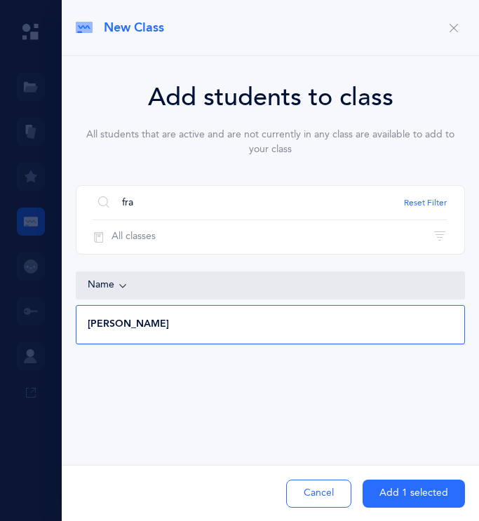
click at [213, 496] on button "Add 1 selected" at bounding box center [414, 494] width 102 height 28
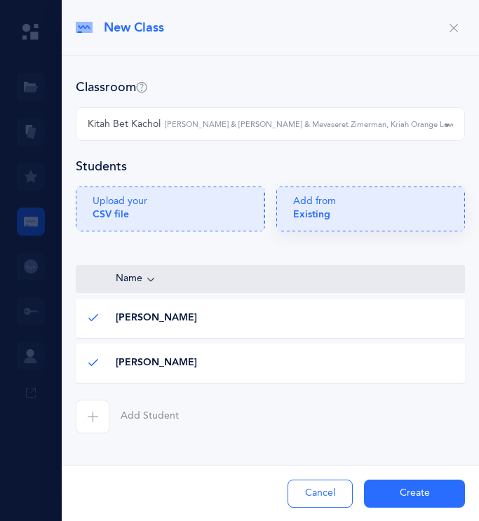
click at [213, 210] on p "Add from Existing" at bounding box center [314, 207] width 43 height 25
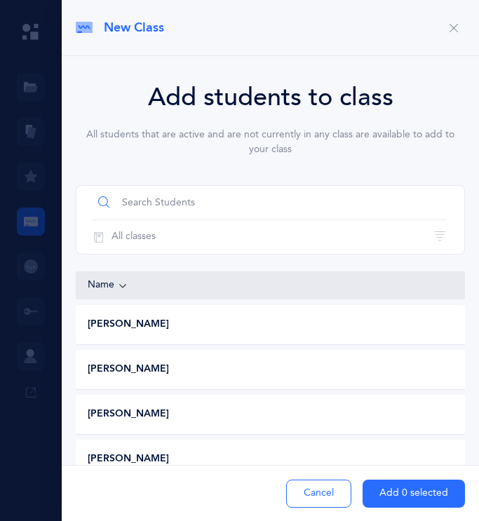
click at [191, 203] on input "text" at bounding box center [270, 203] width 354 height 34
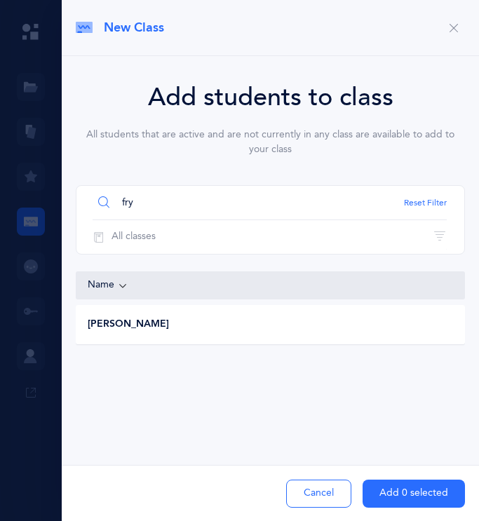
type input "fry"
click at [213, 328] on div "Aryeh Fryman" at bounding box center [268, 325] width 385 height 14
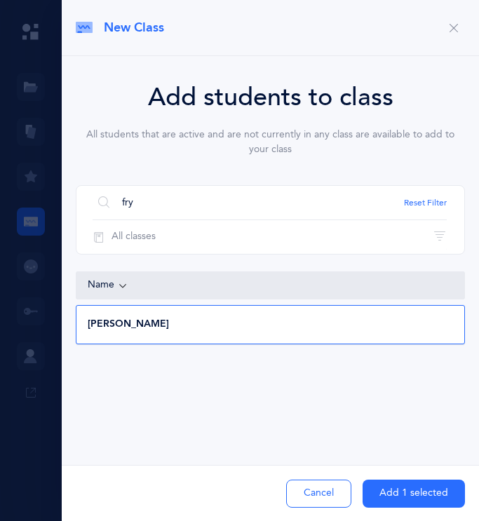
click at [213, 504] on button "Add 1 selected" at bounding box center [414, 494] width 102 height 28
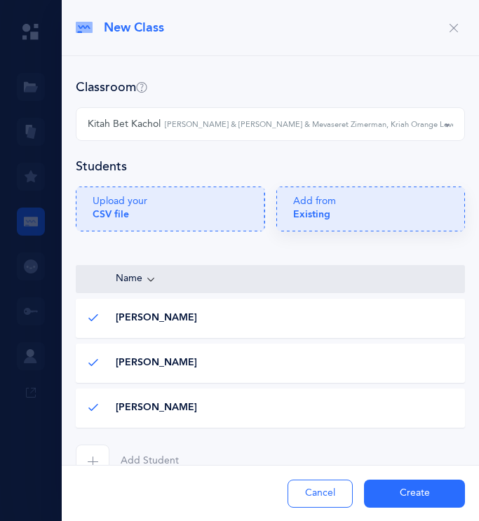
click at [213, 210] on div "Add from Existing" at bounding box center [371, 213] width 156 height 36
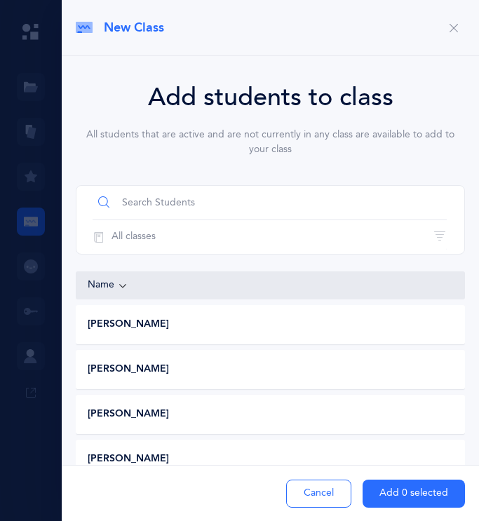
click at [156, 203] on input "text" at bounding box center [270, 203] width 354 height 34
type input "gold"
click at [150, 372] on span "Sara Goldsammler" at bounding box center [128, 370] width 81 height 14
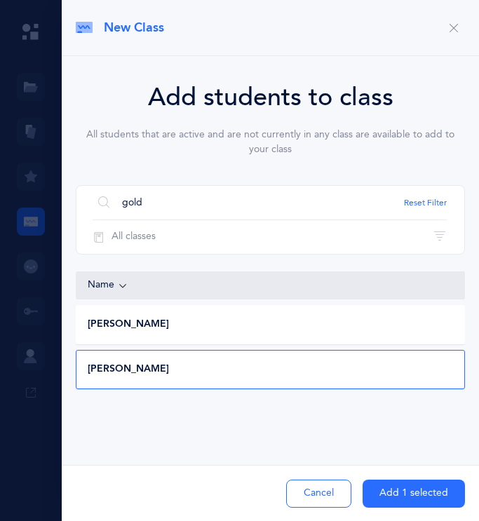
click at [213, 497] on button "Add 1 selected" at bounding box center [414, 494] width 102 height 28
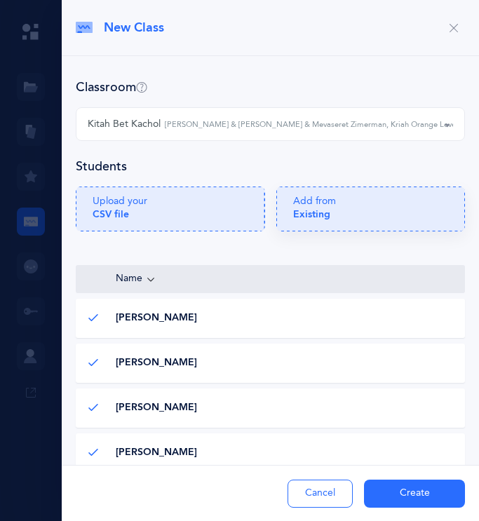
click at [213, 214] on div "Add from Existing" at bounding box center [371, 213] width 156 height 36
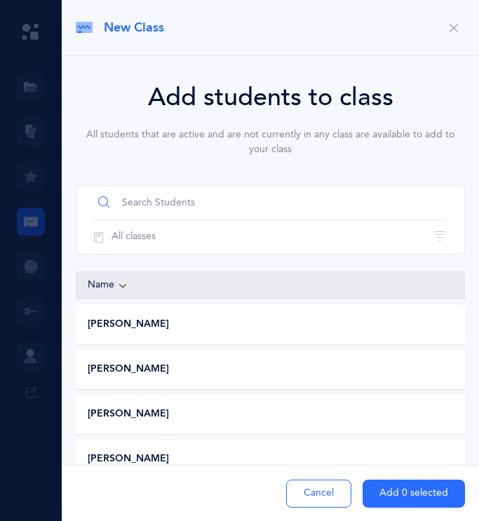
click at [201, 203] on input "text" at bounding box center [270, 203] width 354 height 34
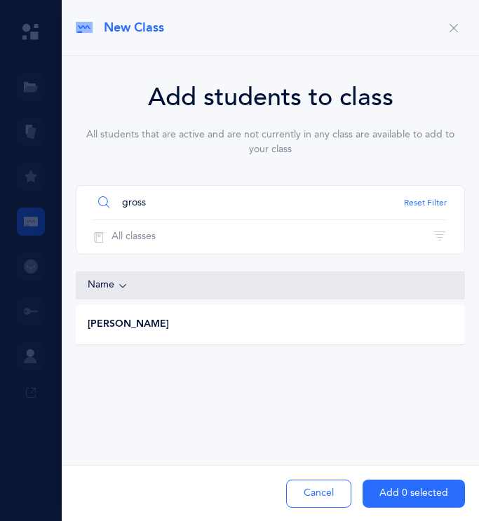
type input "gross"
click at [123, 330] on span "Zev Gross" at bounding box center [128, 325] width 81 height 14
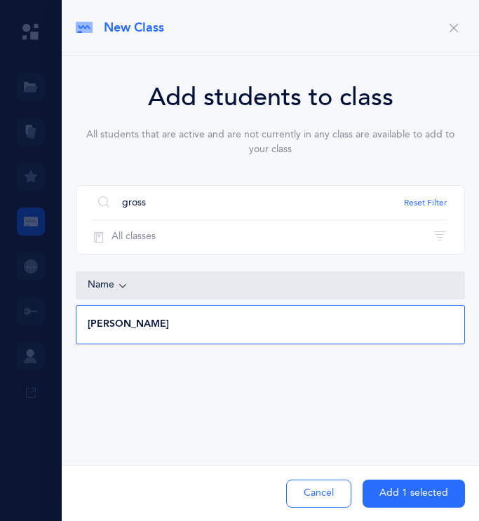
click at [213, 497] on button "Add 1 selected" at bounding box center [414, 494] width 102 height 28
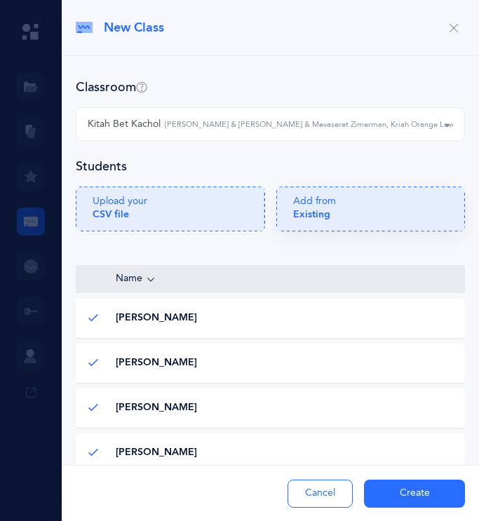
click at [213, 211] on div "Add from Existing" at bounding box center [371, 213] width 156 height 36
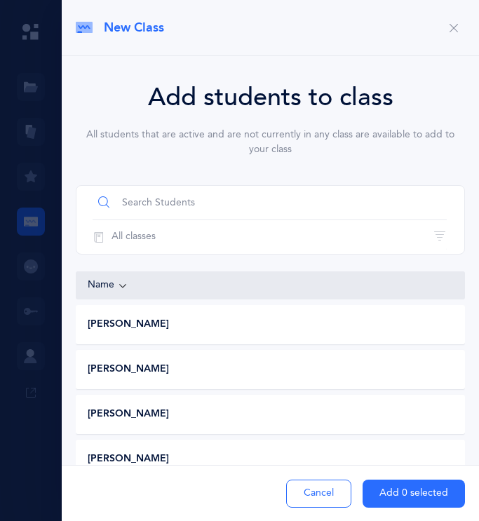
click at [179, 205] on input "text" at bounding box center [270, 203] width 354 height 34
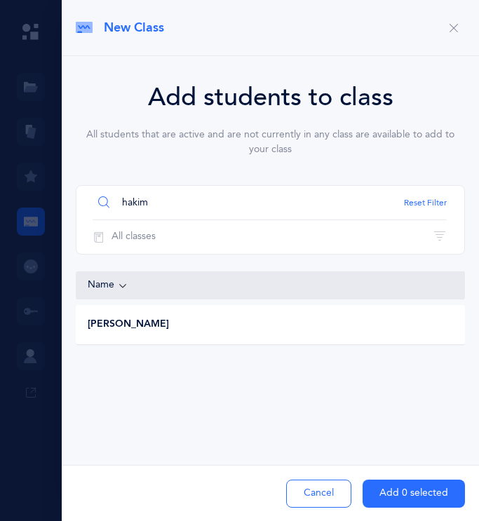
type input "hakim"
click at [202, 331] on div "Maya Hakim" at bounding box center [268, 325] width 385 height 14
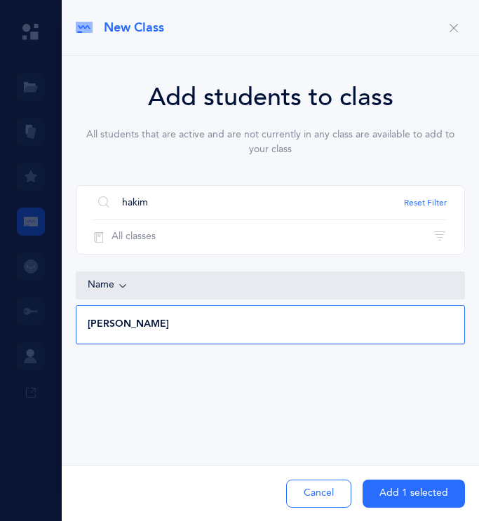
click at [213, 496] on button "Add 1 selected" at bounding box center [414, 494] width 102 height 28
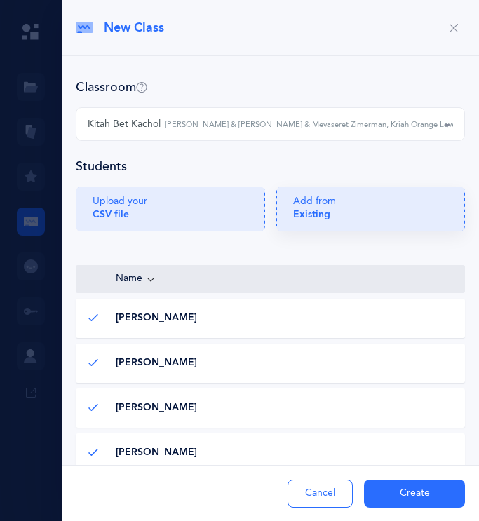
click at [213, 219] on div "Add from Existing" at bounding box center [371, 213] width 156 height 36
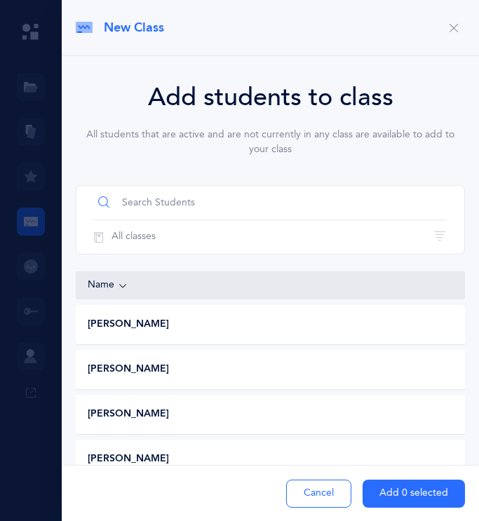
click at [181, 207] on input "text" at bounding box center [270, 203] width 354 height 34
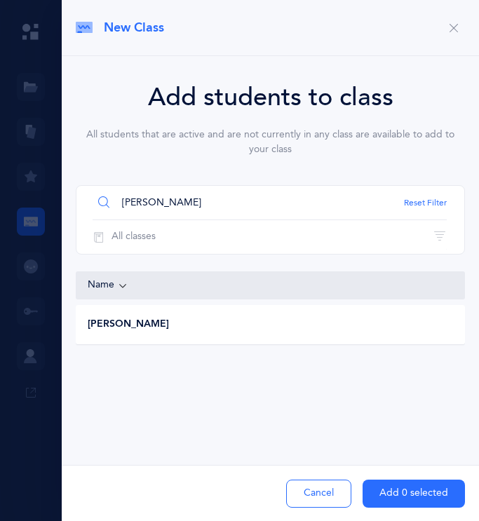
type input "herbst"
click at [187, 329] on div "Aurora Herbst" at bounding box center [268, 325] width 385 height 14
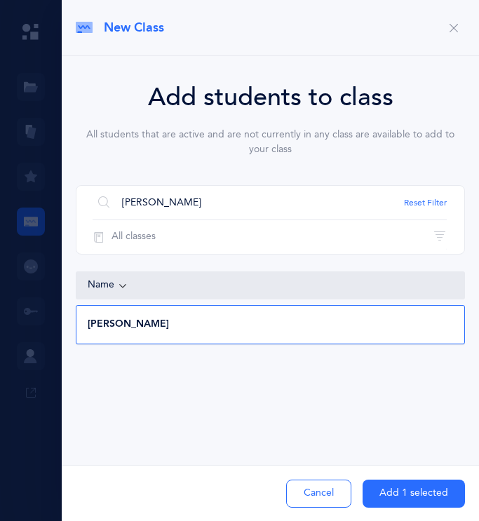
click at [213, 500] on button "Add 1 selected" at bounding box center [414, 494] width 102 height 28
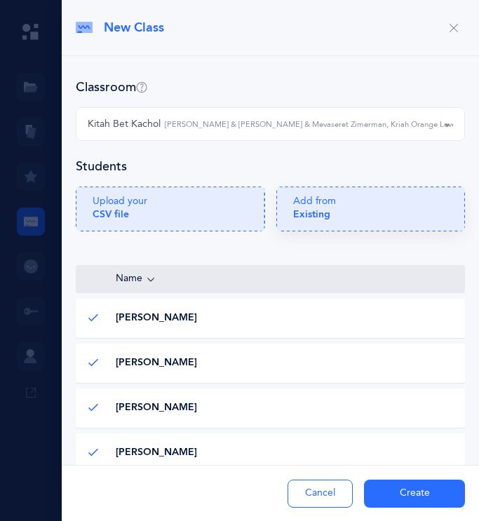
click at [213, 220] on p "Add from Existing" at bounding box center [314, 207] width 43 height 25
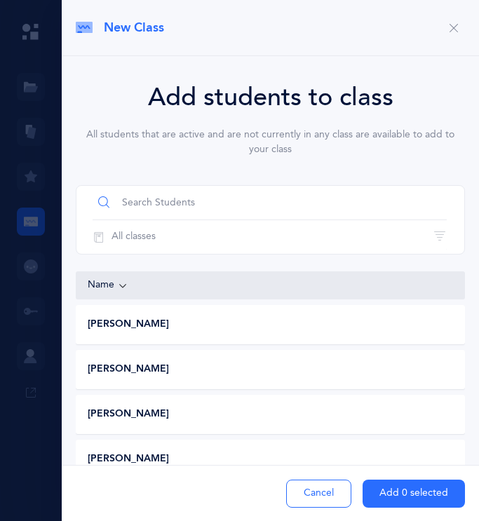
click at [213, 205] on input "text" at bounding box center [270, 203] width 354 height 34
type input "kirsc"
click at [169, 375] on span "Naomi Kirscshenbaum" at bounding box center [128, 370] width 81 height 14
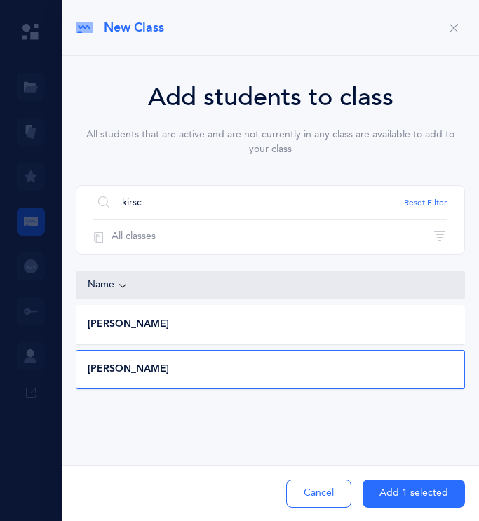
click at [213, 487] on button "Add 1 selected" at bounding box center [414, 494] width 102 height 28
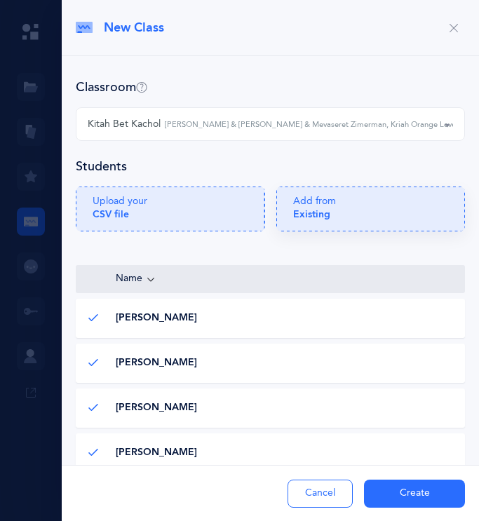
click at [213, 208] on p "Add from Existing" at bounding box center [314, 207] width 43 height 25
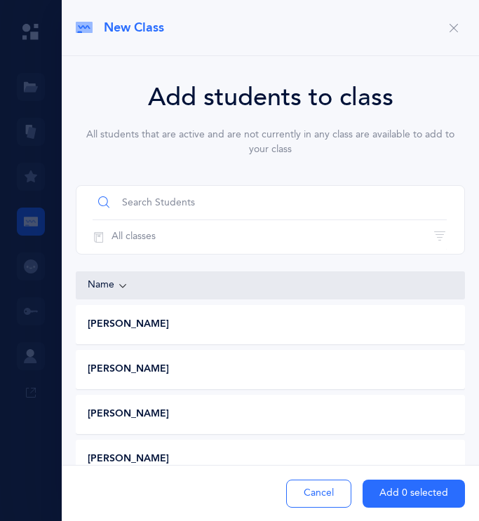
click at [194, 205] on input "text" at bounding box center [270, 203] width 354 height 34
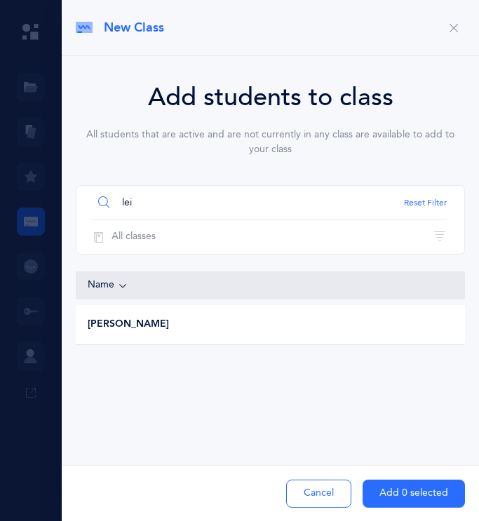
type input "lei"
click at [209, 327] on div "Eliya Leiderman" at bounding box center [268, 325] width 385 height 14
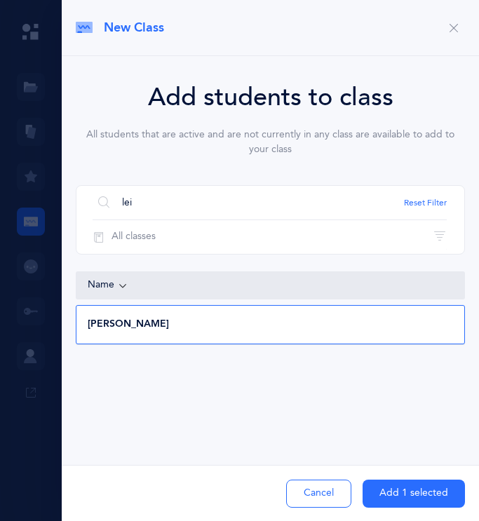
click at [213, 491] on button "Add 1 selected" at bounding box center [414, 494] width 102 height 28
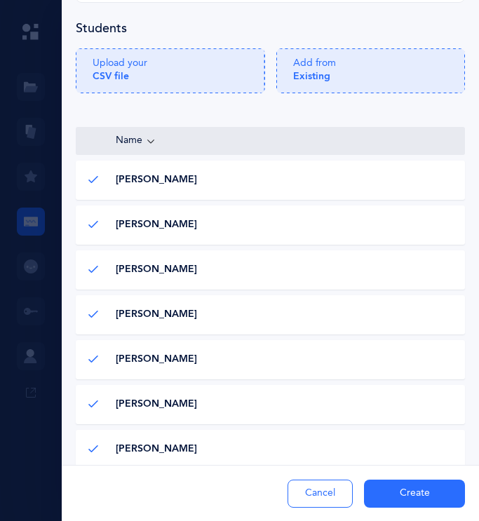
scroll to position [138, 0]
click at [213, 68] on div "Add from Existing" at bounding box center [371, 75] width 156 height 36
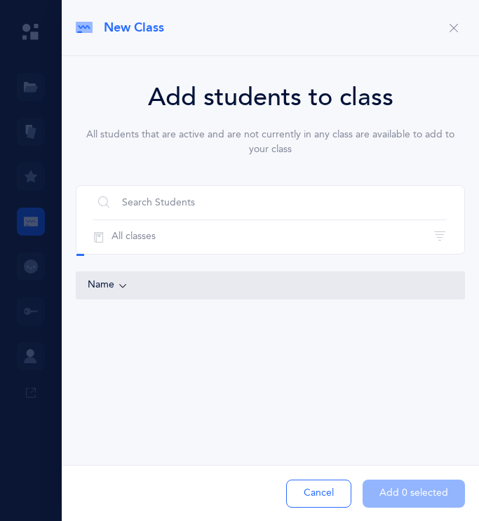
scroll to position [0, 0]
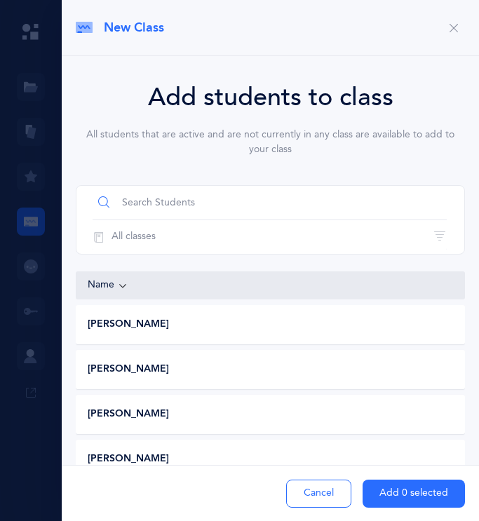
click at [203, 199] on input "text" at bounding box center [270, 203] width 354 height 34
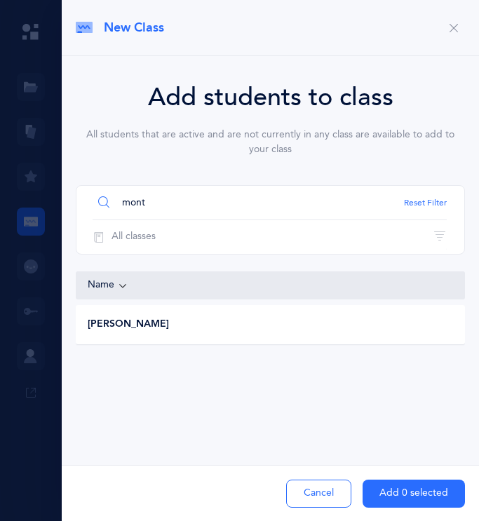
type input "mont"
click at [213, 326] on div "Gabriel Montrose" at bounding box center [268, 325] width 385 height 14
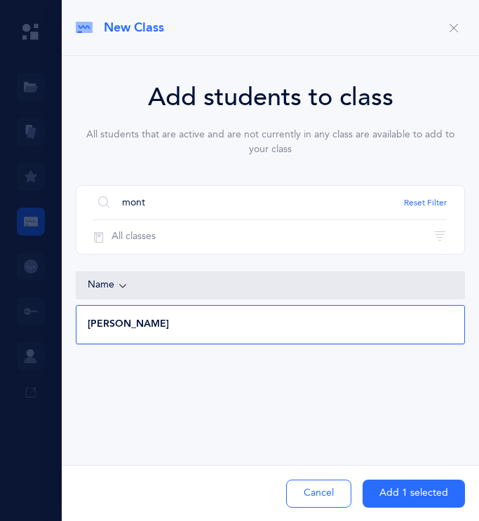
click at [213, 492] on button "Add 1 selected" at bounding box center [414, 494] width 102 height 28
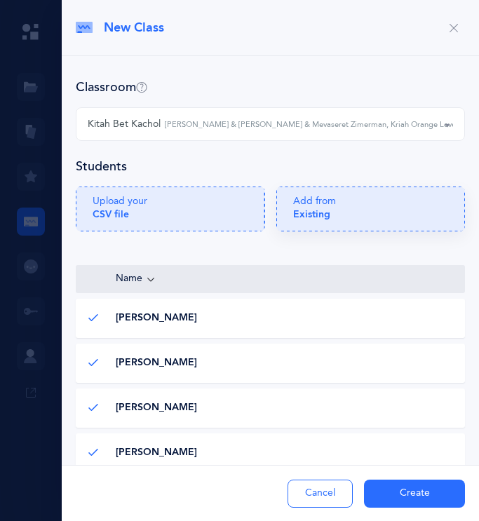
click at [213, 211] on div "Add from Existing" at bounding box center [371, 213] width 156 height 36
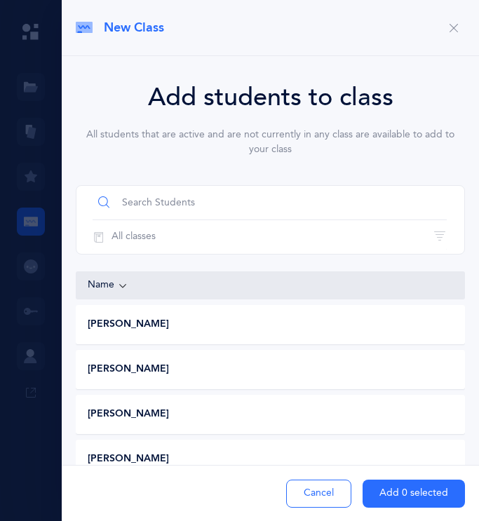
click at [213, 201] on input "text" at bounding box center [270, 203] width 354 height 34
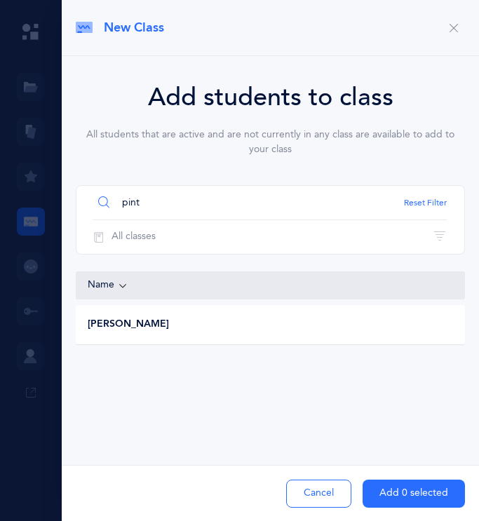
type input "pint"
click at [168, 329] on div "Asher Pinto" at bounding box center [268, 325] width 385 height 14
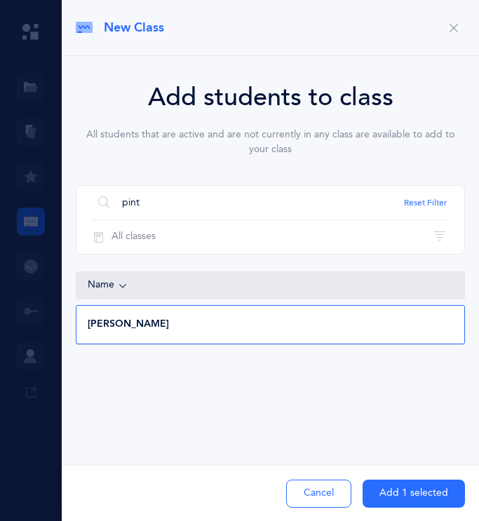
click at [213, 487] on button "Add 1 selected" at bounding box center [414, 494] width 102 height 28
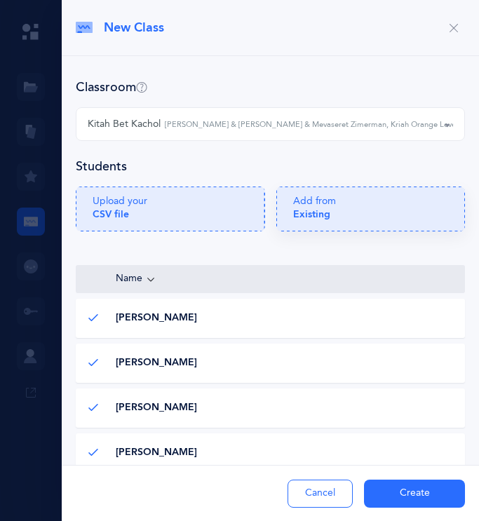
click at [213, 221] on div "Add from Existing" at bounding box center [371, 213] width 156 height 36
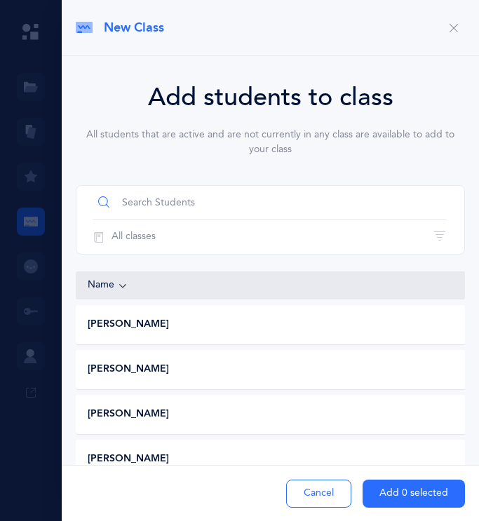
click at [211, 203] on input "text" at bounding box center [270, 203] width 354 height 34
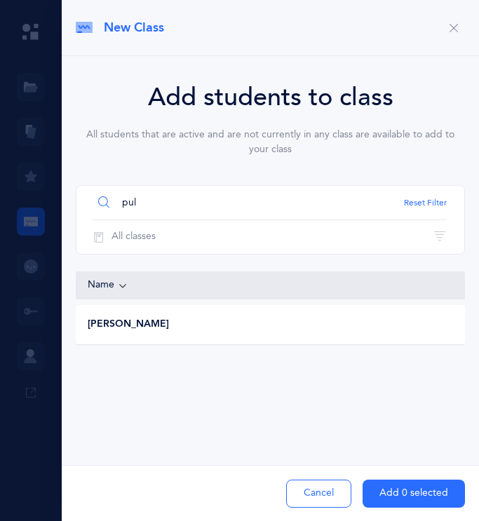
type input "pul"
click at [169, 328] on div "Sophia Pulatov" at bounding box center [268, 325] width 385 height 14
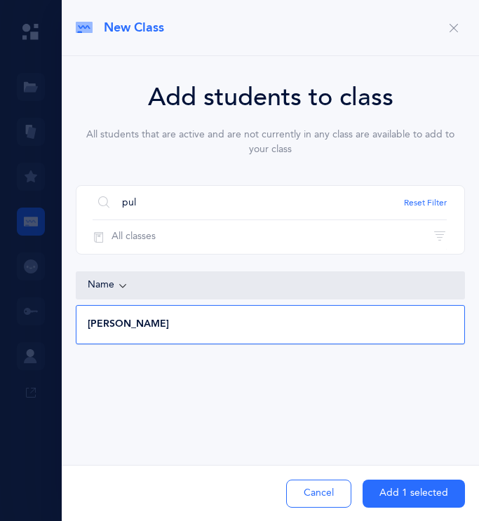
click at [213, 498] on button "Add 1 selected" at bounding box center [414, 494] width 102 height 28
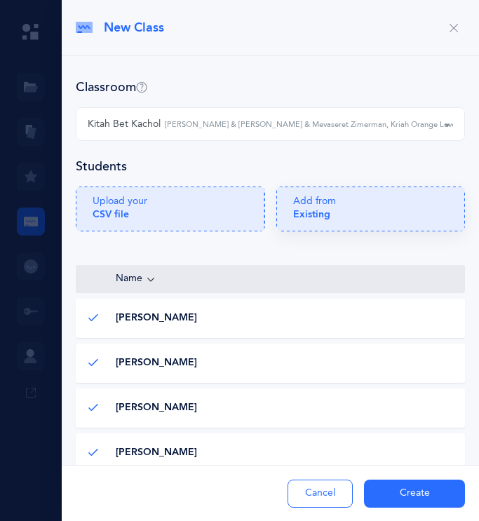
click at [213, 215] on div "Add from Existing" at bounding box center [371, 213] width 156 height 36
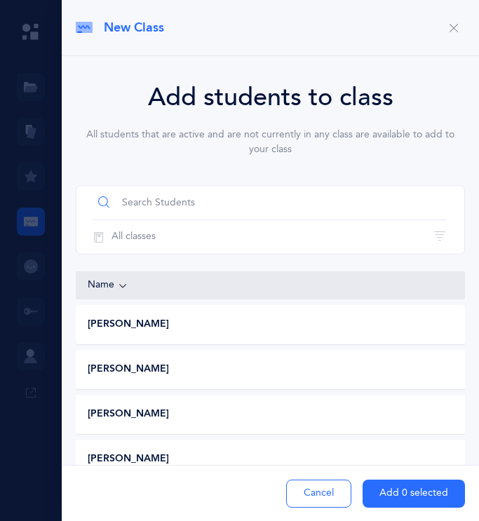
click at [210, 207] on input "text" at bounding box center [270, 203] width 354 height 34
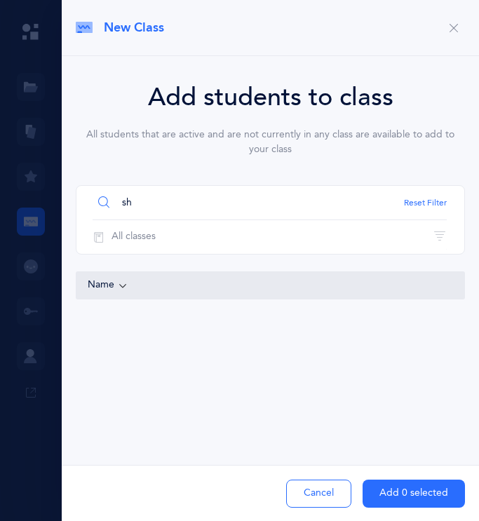
type input "s"
type input "suzana"
click at [165, 329] on div "Sophia Suzana" at bounding box center [268, 325] width 385 height 14
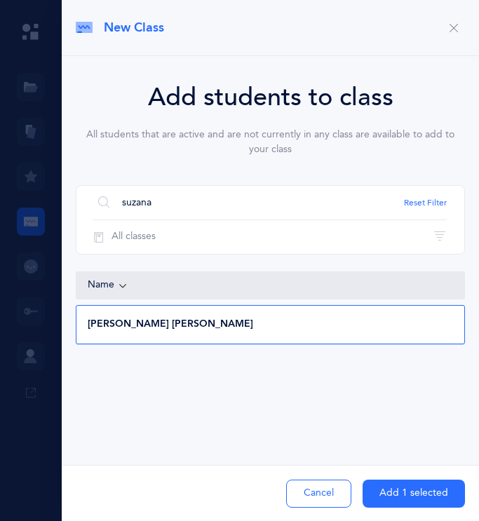
click at [213, 502] on button "Add 1 selected" at bounding box center [414, 494] width 102 height 28
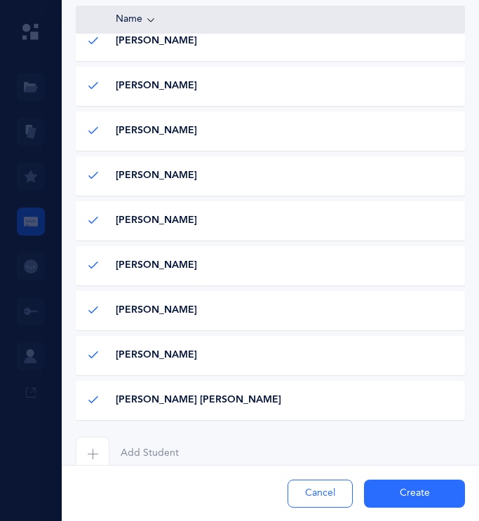
scroll to position [485, 0]
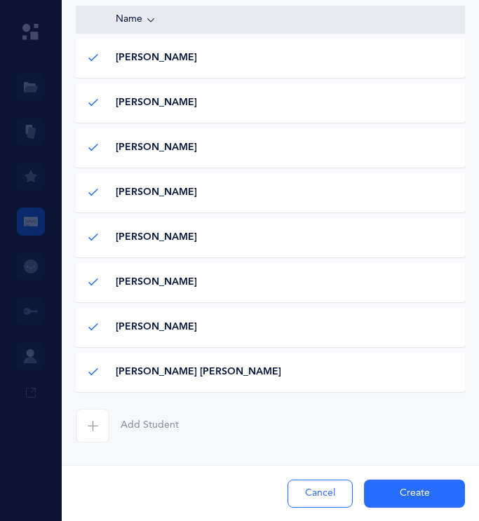
click at [108, 424] on span "button" at bounding box center [93, 426] width 34 height 34
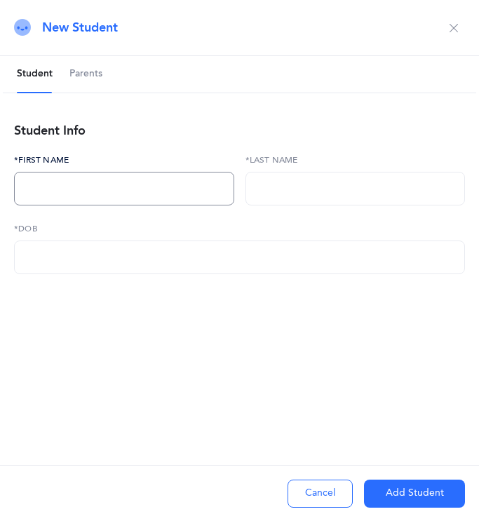
click at [72, 192] on input "text" at bounding box center [124, 189] width 220 height 34
type input "Ethan"
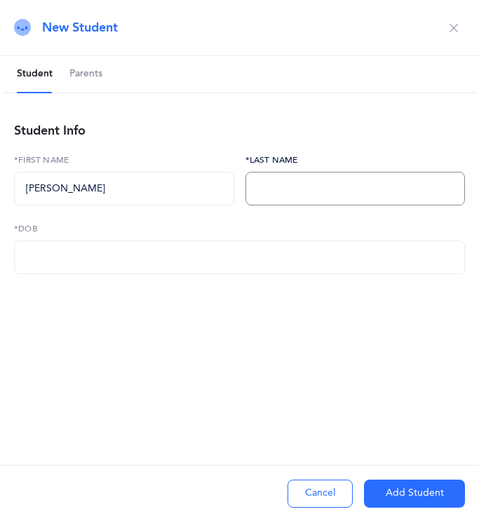
click at [213, 193] on input "text" at bounding box center [356, 189] width 220 height 34
type input "Shimonov"
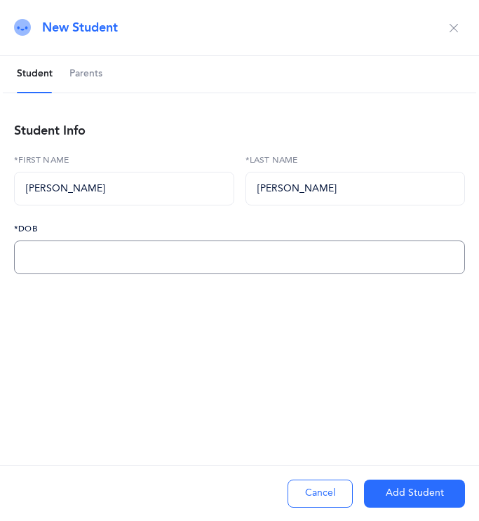
click at [75, 262] on input "text" at bounding box center [239, 258] width 451 height 34
click at [28, 257] on input "text" at bounding box center [239, 258] width 451 height 34
type input "06/12/2018"
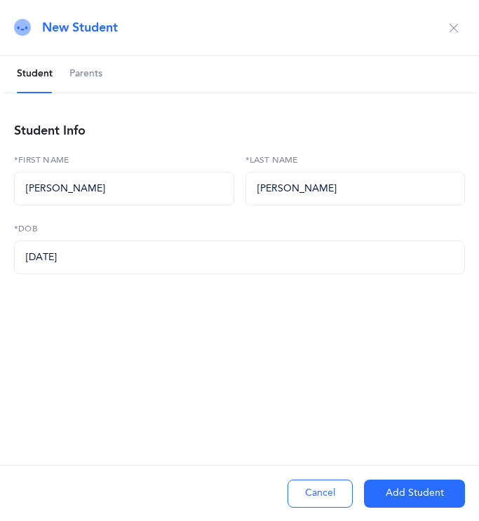
click at [213, 490] on button "Add Student" at bounding box center [414, 494] width 101 height 28
type input "28"
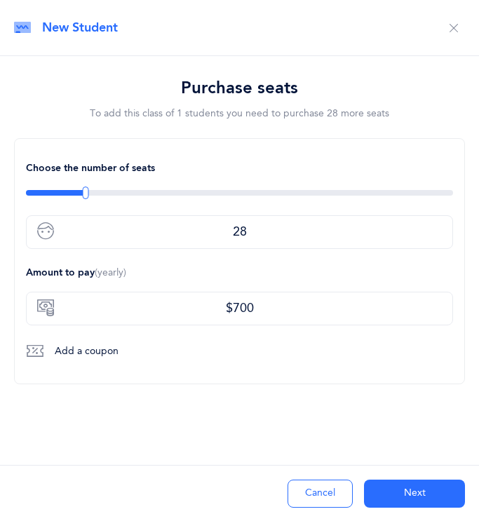
click at [213, 482] on button "Cancel" at bounding box center [320, 494] width 65 height 28
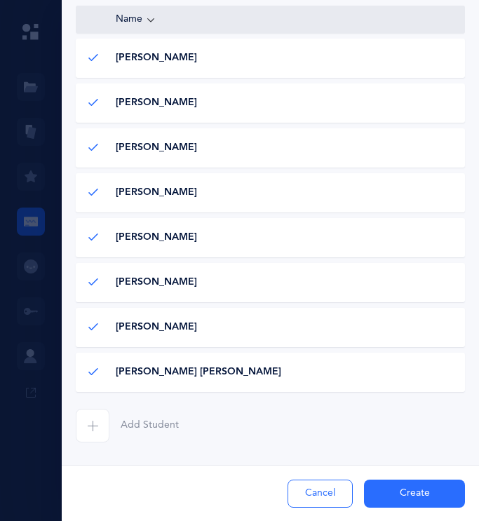
click at [213, 496] on button "Create" at bounding box center [414, 494] width 101 height 28
